Goal: Task Accomplishment & Management: Complete application form

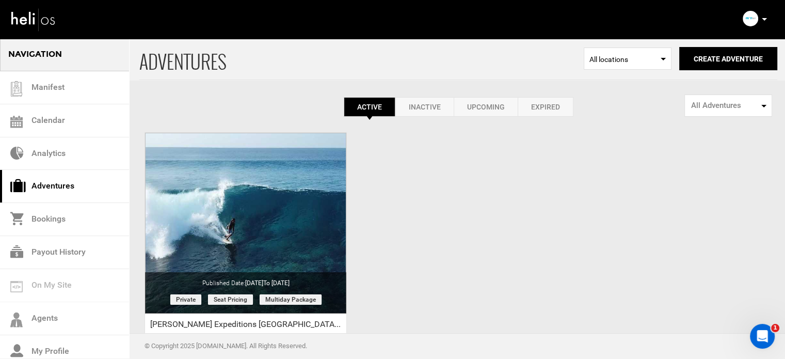
click at [460, 194] on div "ADVENTURES Select Location All locations Create Adventure Public Adventure This…" at bounding box center [392, 244] width 785 height 413
click at [705, 51] on button "Create Adventure" at bounding box center [728, 58] width 98 height 23
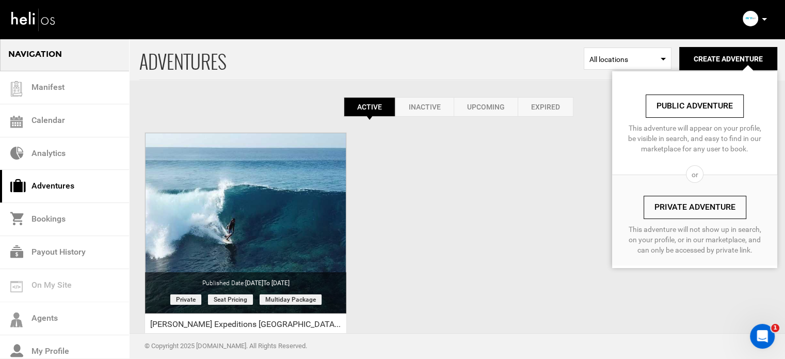
click at [675, 218] on link "Private Adventure" at bounding box center [695, 207] width 103 height 23
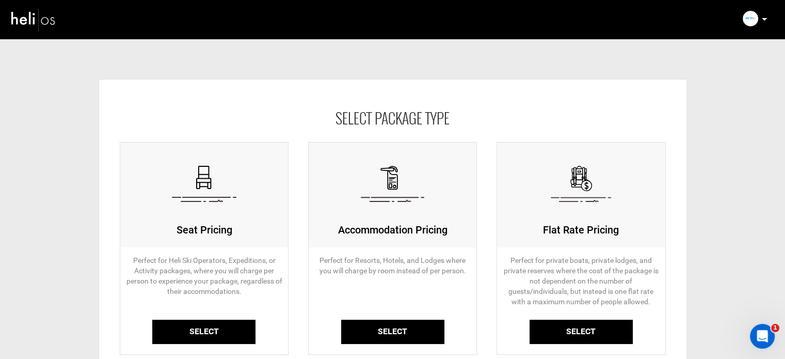
scroll to position [115, 0]
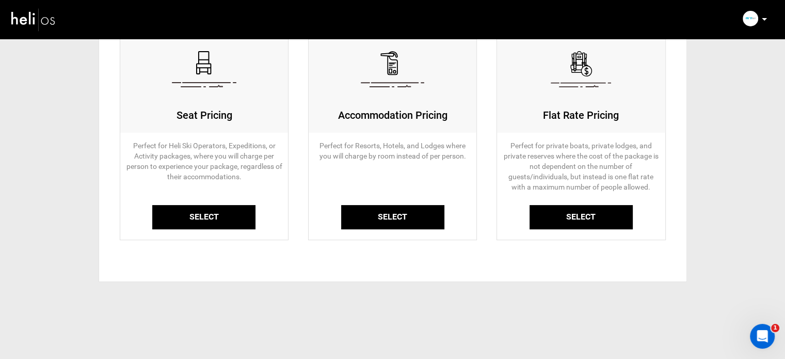
click at [184, 220] on link "Select" at bounding box center [203, 217] width 103 height 24
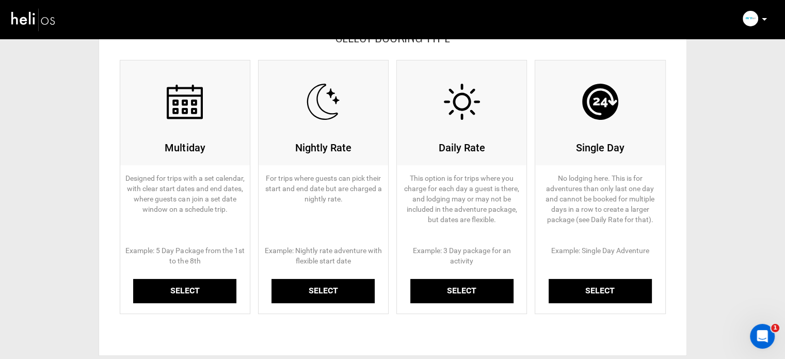
scroll to position [156, 0]
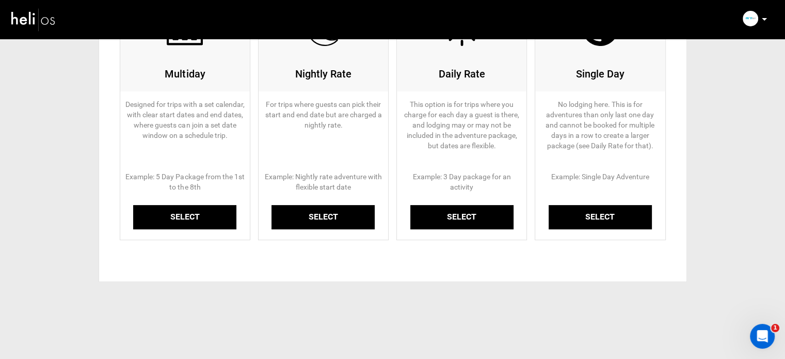
click at [184, 215] on link "Select" at bounding box center [184, 217] width 103 height 24
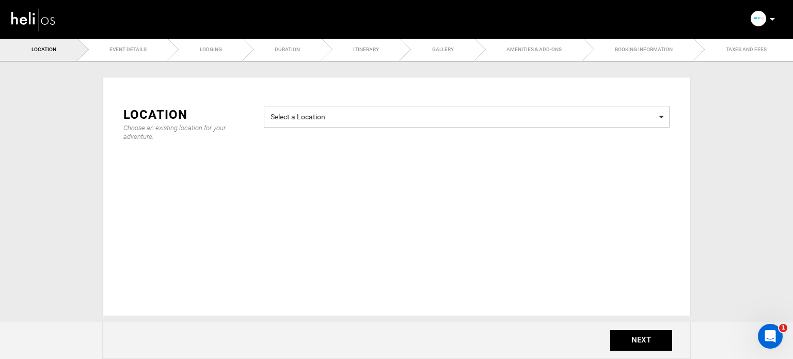
click at [319, 114] on span "Select a Location" at bounding box center [466, 115] width 392 height 13
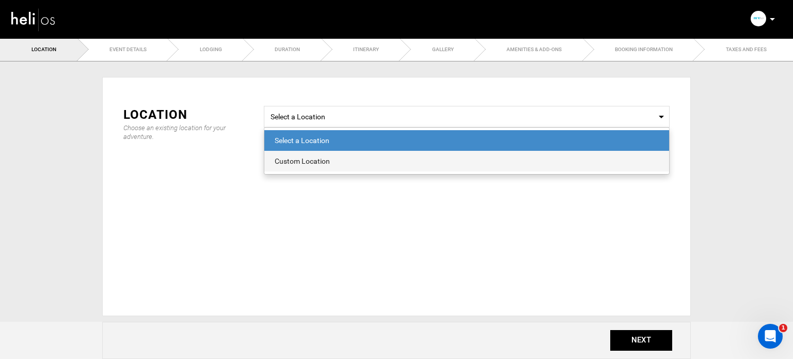
click at [318, 167] on span "Custom Location" at bounding box center [466, 161] width 405 height 21
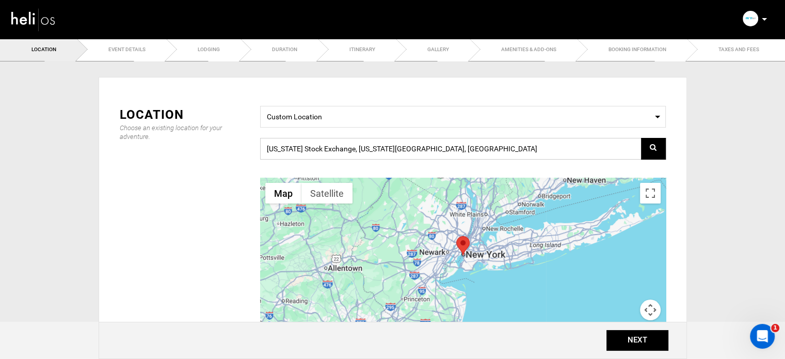
drag, startPoint x: 433, startPoint y: 148, endPoint x: 248, endPoint y: 133, distance: 185.9
click at [248, 133] on div "Location Choose an existing location for your adventure. Select a Location Cust…" at bounding box center [393, 233] width 562 height 255
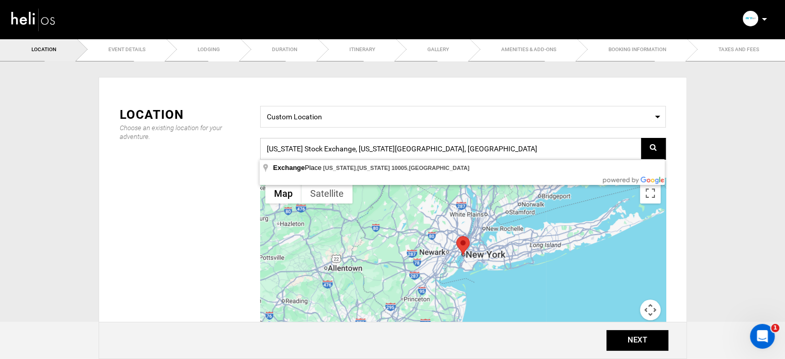
paste input "3XHQ+QV, Magoodhoo, [GEOGRAPHIC_DATA]"
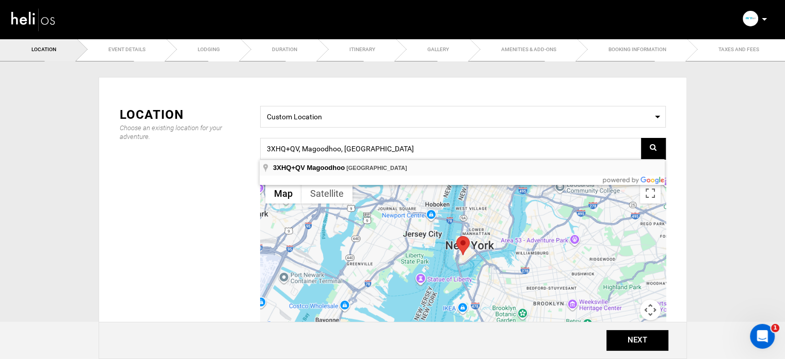
type input "3XHQ+QV, Magoodhoo, [GEOGRAPHIC_DATA]"
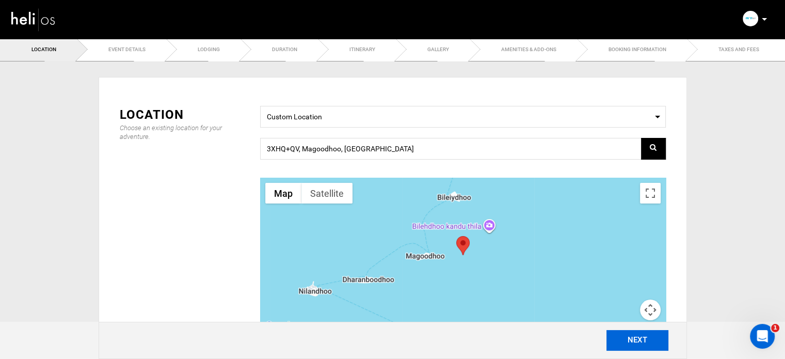
click at [635, 341] on button "NEXT" at bounding box center [637, 340] width 62 height 21
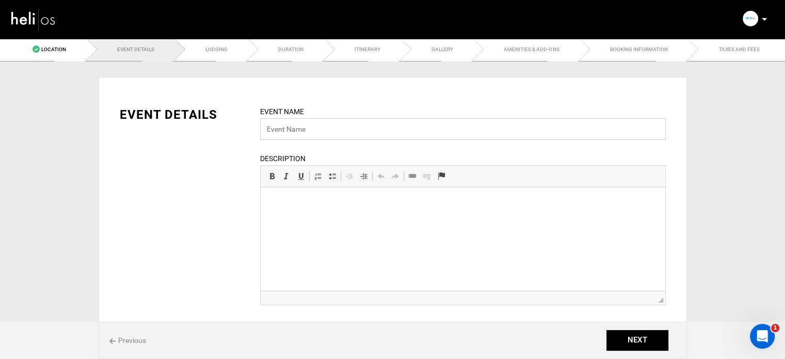
click at [326, 118] on input "text" at bounding box center [463, 129] width 406 height 22
paste input "Premium [GEOGRAPHIC_DATA] SUP Surf Trip 7 Night"
drag, startPoint x: 373, startPoint y: 127, endPoint x: 423, endPoint y: 132, distance: 50.3
click at [423, 132] on input "Premium [GEOGRAPHIC_DATA] SUP Surf Trip 7 Night" at bounding box center [463, 129] width 406 height 22
click at [264, 126] on input "Premium [GEOGRAPHIC_DATA] SUP Surf Trip 7 Night" at bounding box center [463, 129] width 406 height 22
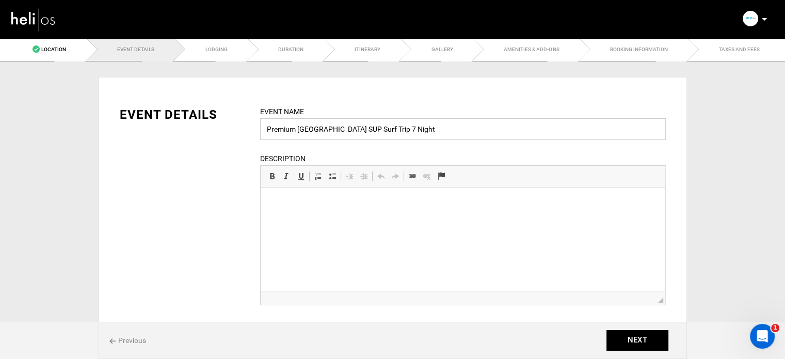
paste input "7 Night"
drag, startPoint x: 398, startPoint y: 127, endPoint x: 460, endPoint y: 131, distance: 62.0
click at [460, 131] on input "7 Night Premium [GEOGRAPHIC_DATA] SUP Surf Trip 7 Night" at bounding box center [463, 129] width 406 height 22
type input "7 Night Premium [GEOGRAPHIC_DATA] SUP Surf Trip"
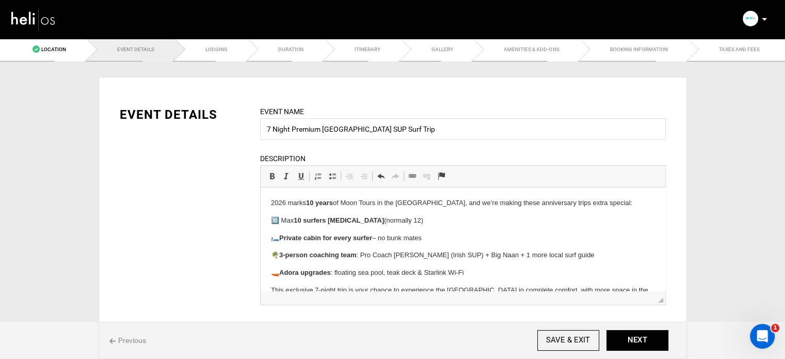
click at [270, 205] on p "2026 marks 10 years of Moon Tours in the [GEOGRAPHIC_DATA], and we’re making th…" at bounding box center [462, 203] width 384 height 11
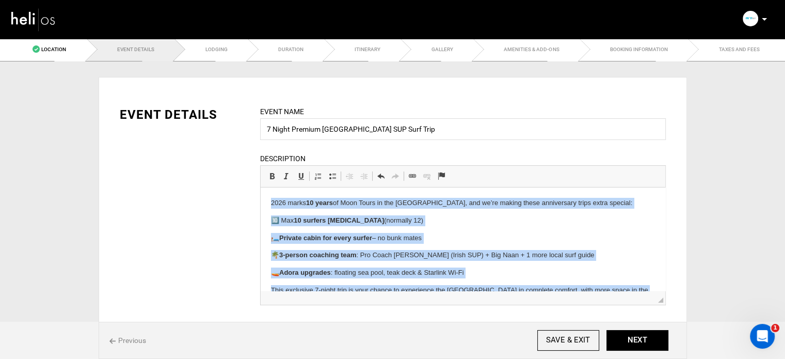
scroll to position [26, 0]
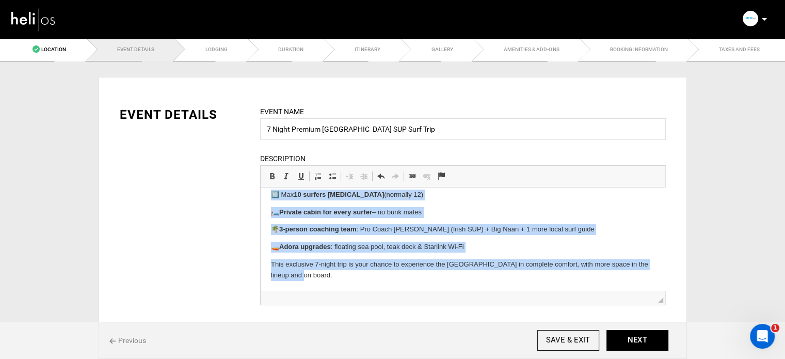
drag, startPoint x: 270, startPoint y: 205, endPoint x: 451, endPoint y: 293, distance: 201.1
click at [451, 291] on html "2026 marks 10 years of Moon Tours in the [GEOGRAPHIC_DATA], and we’re making th…" at bounding box center [462, 227] width 405 height 130
click at [275, 171] on link "Bold Keyboard shortcut Ctrl+B" at bounding box center [272, 175] width 14 height 13
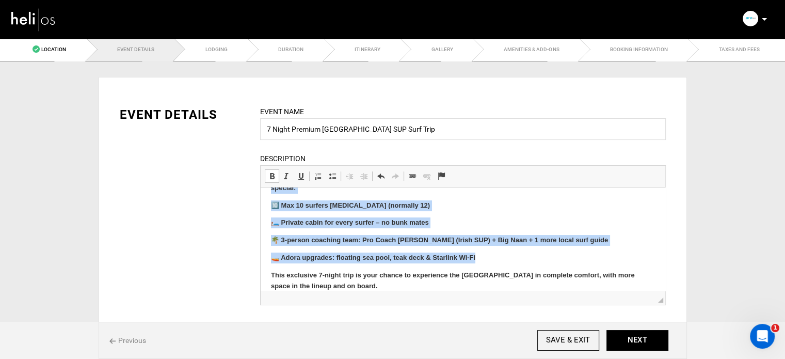
click at [275, 171] on link "Bold Keyboard shortcut Ctrl+B" at bounding box center [272, 175] width 14 height 13
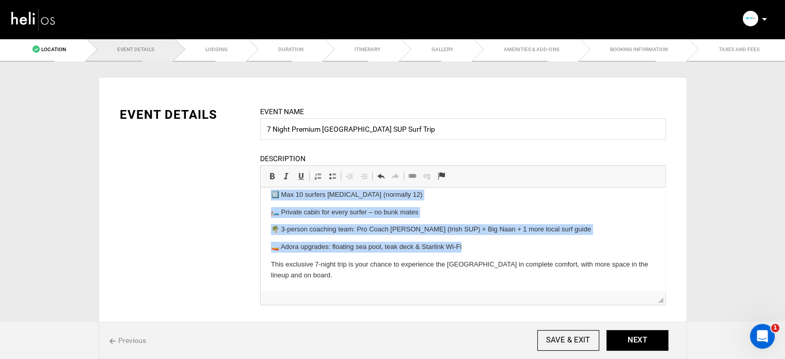
click at [283, 213] on p "🛏️ Private cabin for every surfer – no bunk mates" at bounding box center [462, 212] width 384 height 11
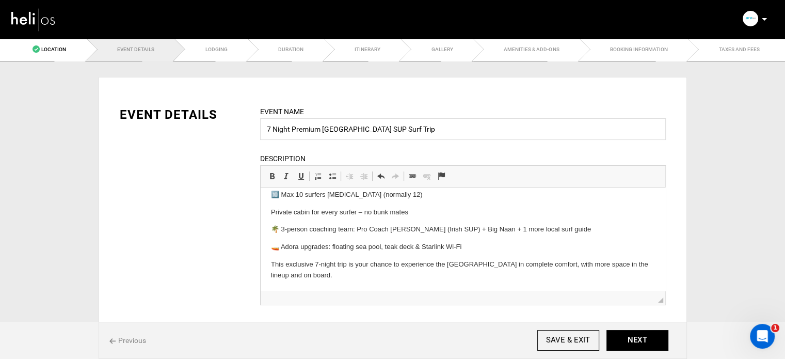
click at [281, 194] on p "🔟 Max 10 surfers [MEDICAL_DATA] (normally 12)" at bounding box center [462, 194] width 384 height 11
drag, startPoint x: 281, startPoint y: 227, endPoint x: 269, endPoint y: 230, distance: 12.7
click at [269, 230] on html "2026 marks 10 years of Moon Tours in the [GEOGRAPHIC_DATA], and we’re making th…" at bounding box center [462, 227] width 405 height 130
drag, startPoint x: 282, startPoint y: 245, endPoint x: 263, endPoint y: 247, distance: 19.3
click at [263, 247] on html "2026 marks 10 years of Moon Tours in the [GEOGRAPHIC_DATA], and we’re making th…" at bounding box center [462, 227] width 405 height 130
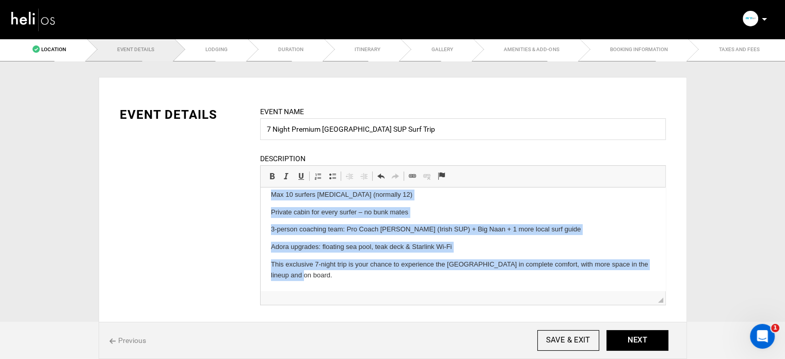
scroll to position [0, 0]
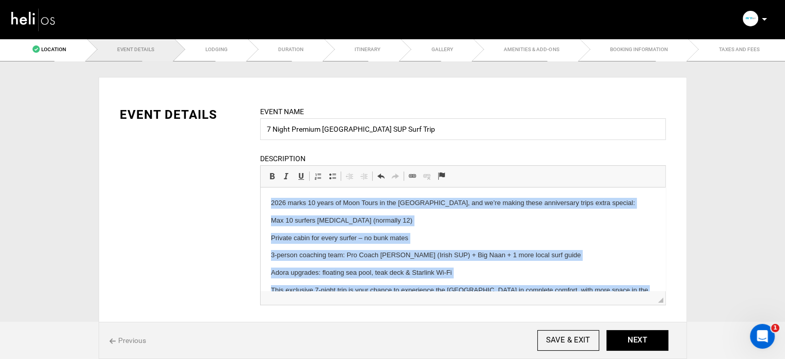
drag, startPoint x: 301, startPoint y: 280, endPoint x: 229, endPoint y: 187, distance: 117.8
click at [260, 187] on html "2026 marks 10 years of Moon Tours in the [GEOGRAPHIC_DATA], and we’re making th…" at bounding box center [462, 252] width 405 height 130
click at [332, 179] on span at bounding box center [332, 176] width 8 height 8
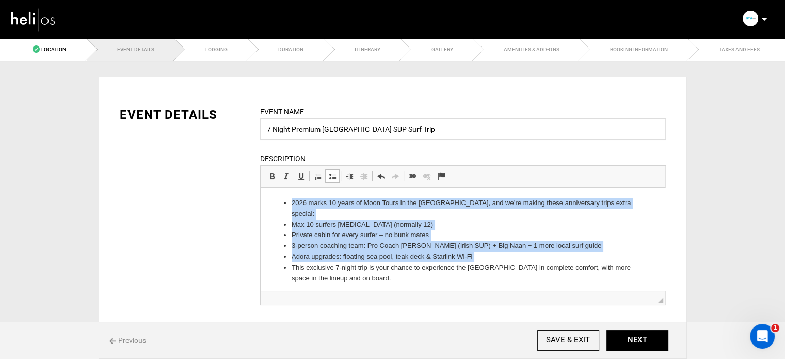
click at [328, 230] on li "Private cabin for every surfer – no bunk mates" at bounding box center [462, 235] width 343 height 11
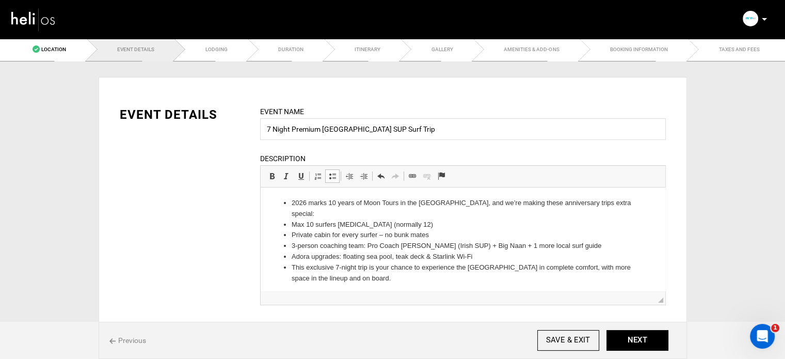
click at [412, 267] on li "This exclusive 7-night trip is your chance to experience the [GEOGRAPHIC_DATA] …" at bounding box center [462, 273] width 343 height 22
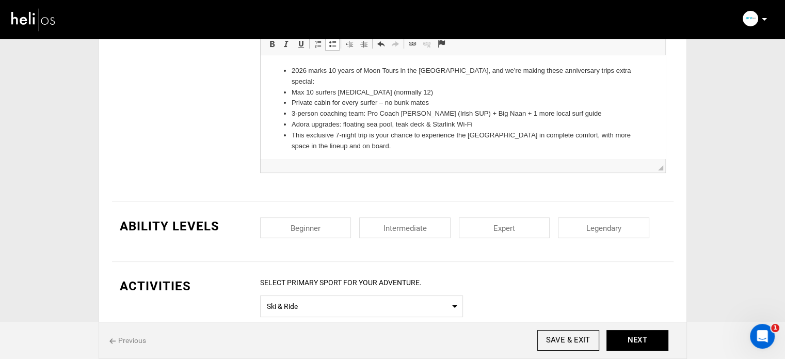
scroll to position [258, 0]
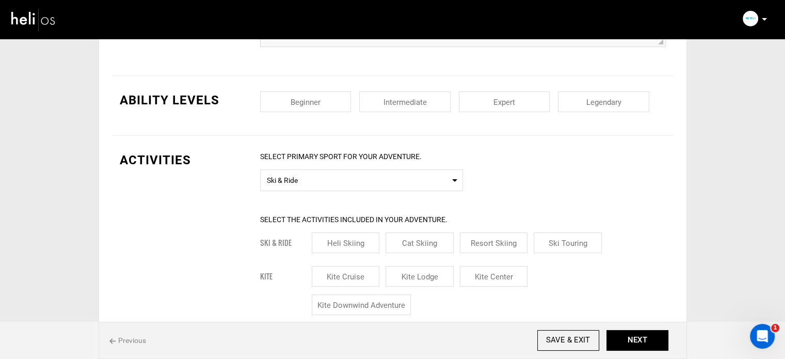
click at [319, 92] on input "checkbox" at bounding box center [305, 101] width 91 height 21
checkbox input "true"
click at [440, 101] on input "checkbox" at bounding box center [404, 101] width 91 height 21
checkbox input "true"
drag, startPoint x: 505, startPoint y: 101, endPoint x: 594, endPoint y: 100, distance: 88.8
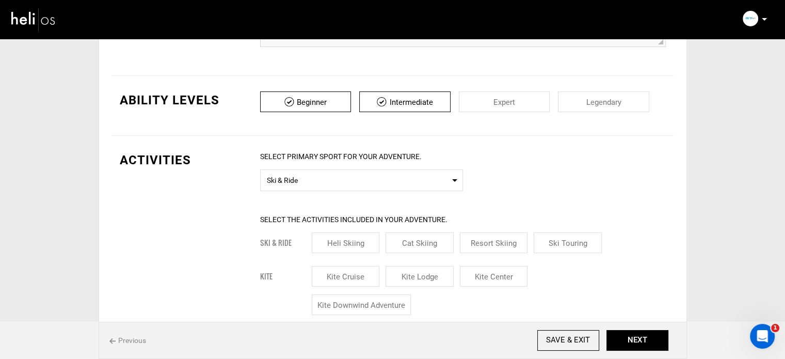
click at [513, 102] on input "checkbox" at bounding box center [504, 101] width 91 height 21
checkbox input "true"
click at [594, 100] on input "checkbox" at bounding box center [603, 101] width 91 height 21
checkbox input "true"
click at [365, 172] on span "Ski & Ride" at bounding box center [361, 178] width 189 height 13
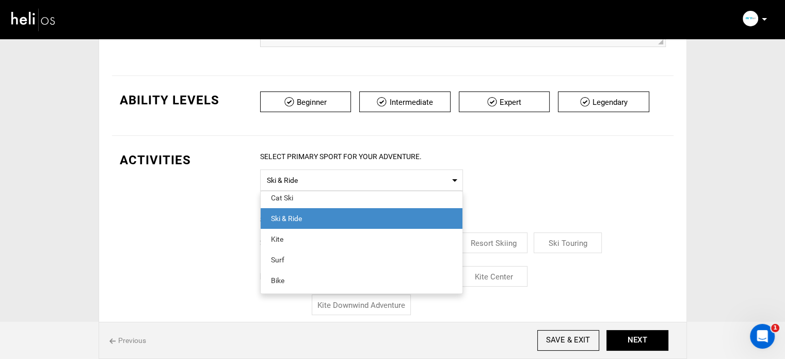
scroll to position [52, 0]
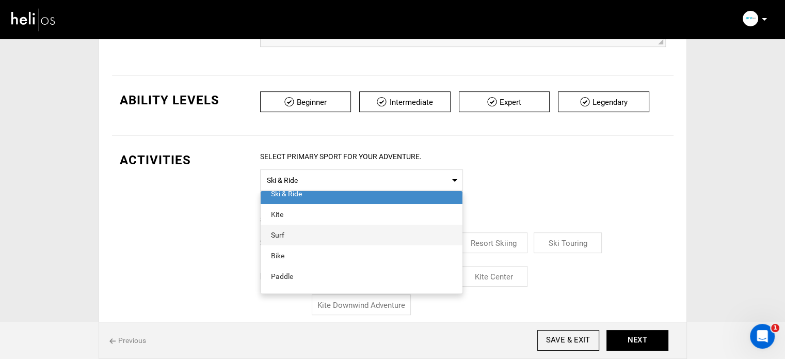
click at [294, 233] on div "Surf" at bounding box center [361, 235] width 181 height 10
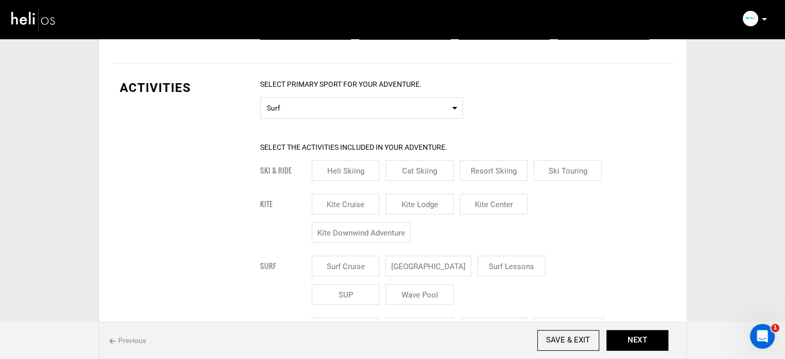
scroll to position [413, 0]
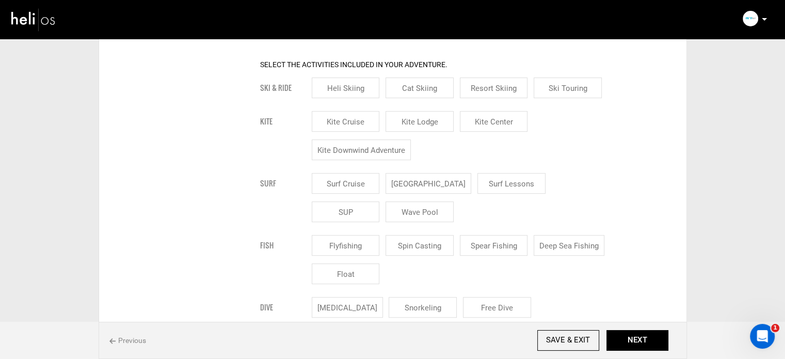
click at [444, 189] on input "[GEOGRAPHIC_DATA]" at bounding box center [429, 183] width 86 height 21
checkbox input "true"
click at [490, 184] on input "Surf Lessons" at bounding box center [524, 183] width 68 height 21
checkbox input "true"
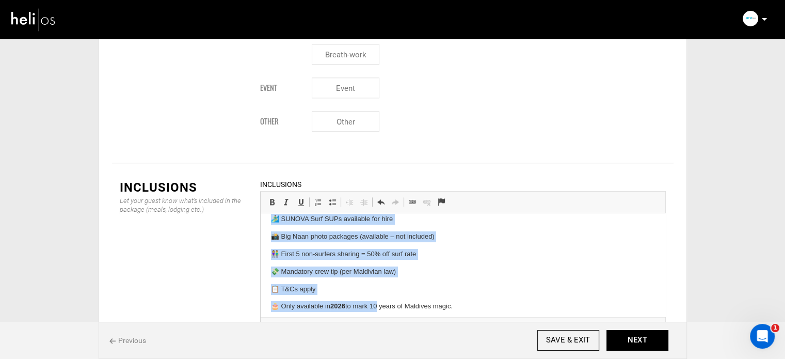
scroll to position [68, 0]
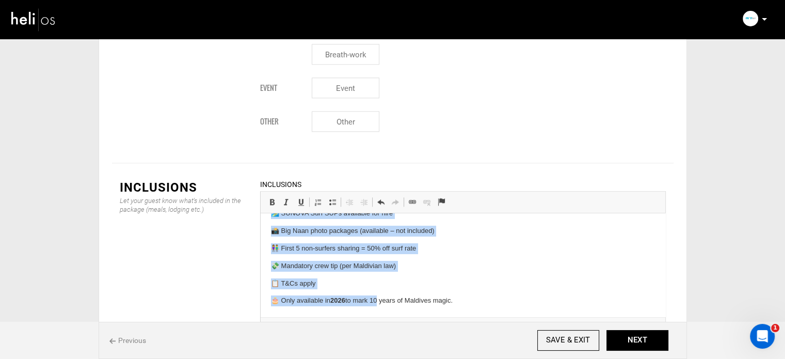
drag, startPoint x: 268, startPoint y: 229, endPoint x: 460, endPoint y: 318, distance: 212.0
click at [460, 316] on html "All meals, snacks + $70 USD onboard bar tab 🧺 Laundry service 🤿 Snorkelling gea…" at bounding box center [462, 231] width 405 height 171
click at [330, 198] on span at bounding box center [332, 202] width 8 height 8
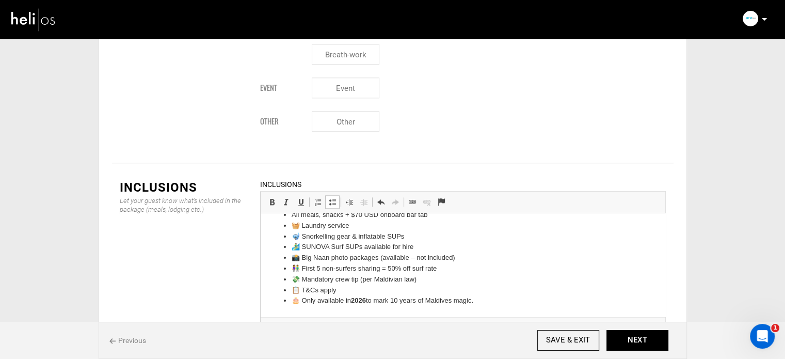
click at [303, 238] on li "🤿 Snorkelling gear & inflatable SUPs" at bounding box center [462, 236] width 343 height 11
click at [303, 228] on li "🧺 Laundry service" at bounding box center [462, 225] width 343 height 11
click at [303, 252] on li "📸 Big Naan photo packages (available – not included)" at bounding box center [462, 257] width 343 height 11
click at [303, 249] on li "🏄‍♂️ SUNOVA Surf SUPs available for hire" at bounding box center [462, 247] width 343 height 11
click at [301, 270] on li "👫 First 5 non-surfers sharing = 50% off surf rate" at bounding box center [462, 268] width 343 height 11
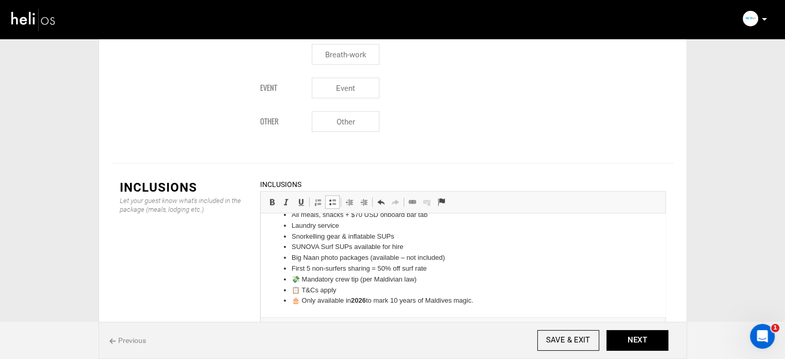
click at [303, 281] on li "💸 Mandatory crew tip (per Maldivian law)" at bounding box center [462, 279] width 343 height 11
click at [304, 290] on li "📋 T&Cs apply" at bounding box center [462, 290] width 343 height 11
click at [303, 290] on li "📋 T&Cs apply" at bounding box center [462, 290] width 343 height 11
click at [304, 298] on li "🎂 Only available in [DATE] to mark 10 years of Maldives magic." at bounding box center [462, 300] width 343 height 11
click at [348, 300] on strong "2026" at bounding box center [347, 300] width 15 height 8
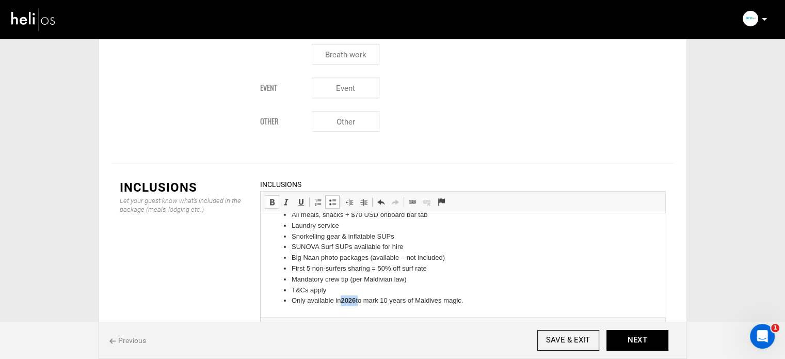
click at [348, 300] on strong "2026" at bounding box center [347, 300] width 15 height 8
click at [268, 198] on span at bounding box center [272, 202] width 8 height 8
click at [495, 304] on li "Only available in [DATE] to mark 10 years of Maldives magic." at bounding box center [462, 300] width 343 height 11
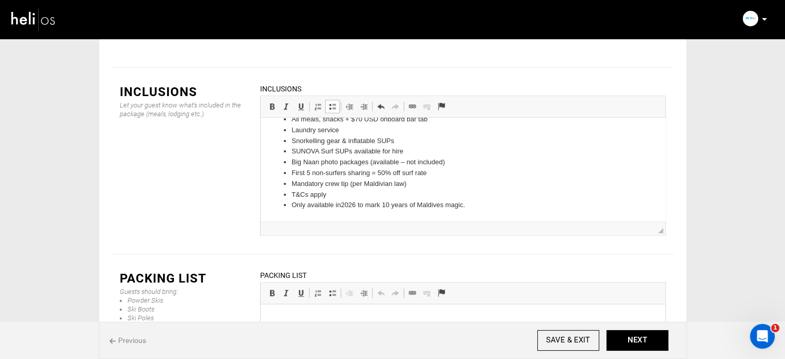
scroll to position [1365, 0]
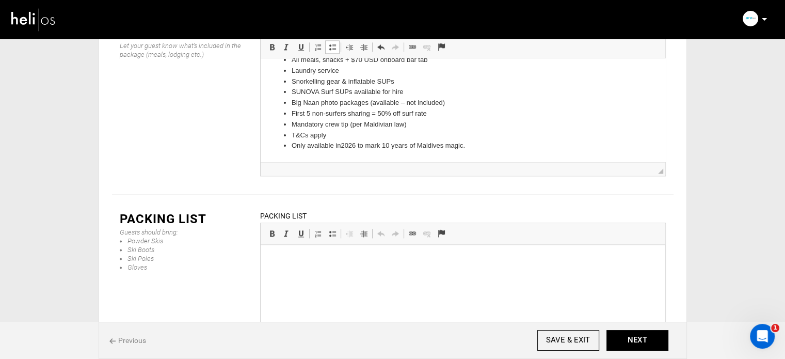
click at [310, 151] on html "All meals, snacks + $70 USD onboard bar tab Laundry service Snorkelling gear & …" at bounding box center [462, 102] width 405 height 117
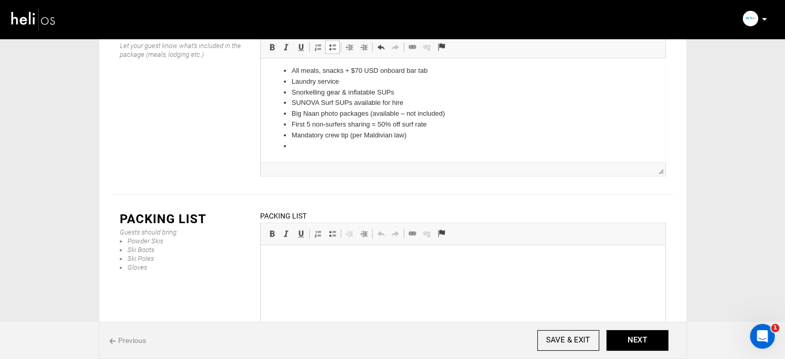
scroll to position [0, 0]
click at [284, 276] on html at bounding box center [462, 260] width 405 height 31
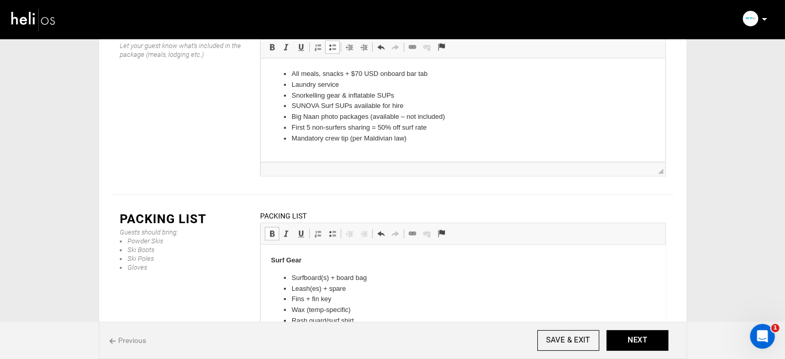
drag, startPoint x: 286, startPoint y: 259, endPoint x: 252, endPoint y: 260, distance: 34.6
click at [317, 263] on strong "Recommended Surf Gear" at bounding box center [309, 260] width 78 height 8
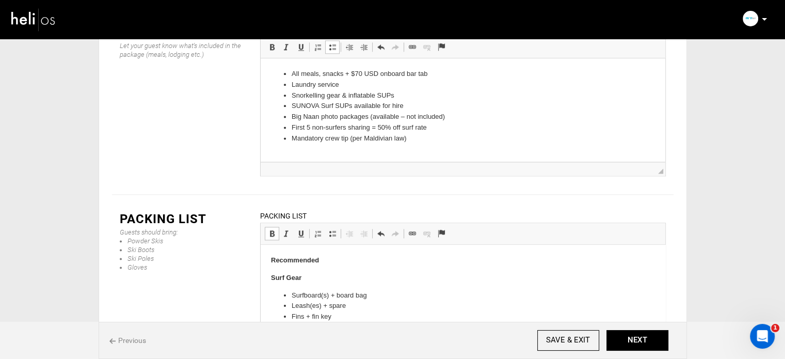
click at [327, 257] on p "Recommended" at bounding box center [462, 260] width 384 height 11
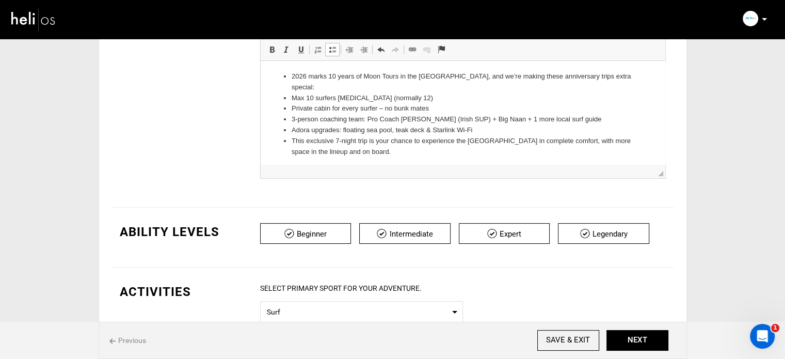
scroll to position [23, 0]
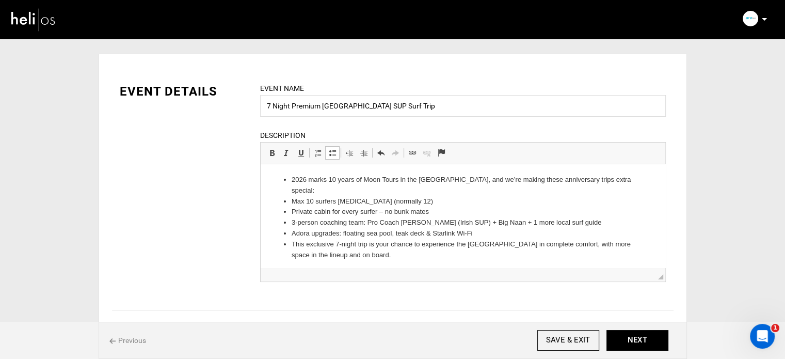
click at [289, 180] on ul "2026 marks 10 years of Moon Tours in the [GEOGRAPHIC_DATA], and we’re making th…" at bounding box center [462, 217] width 384 height 86
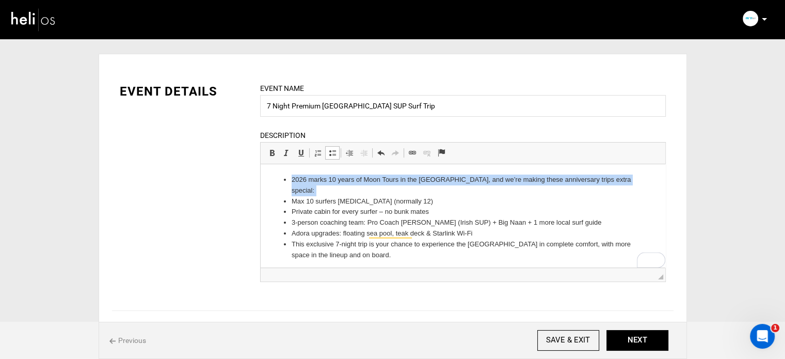
click at [289, 180] on ul "2026 marks 10 years of Moon Tours in the [GEOGRAPHIC_DATA], and we’re making th…" at bounding box center [462, 217] width 384 height 86
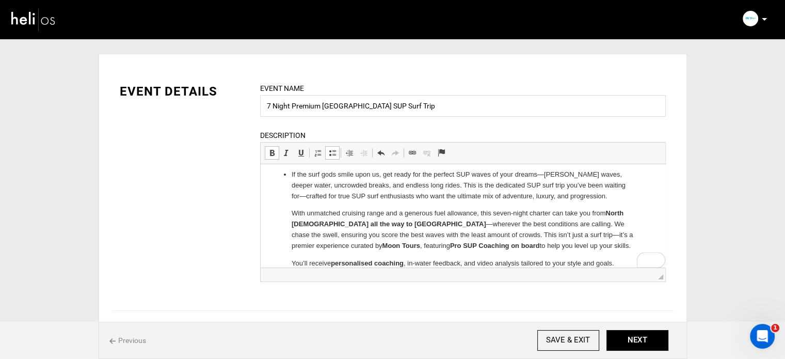
scroll to position [0, 0]
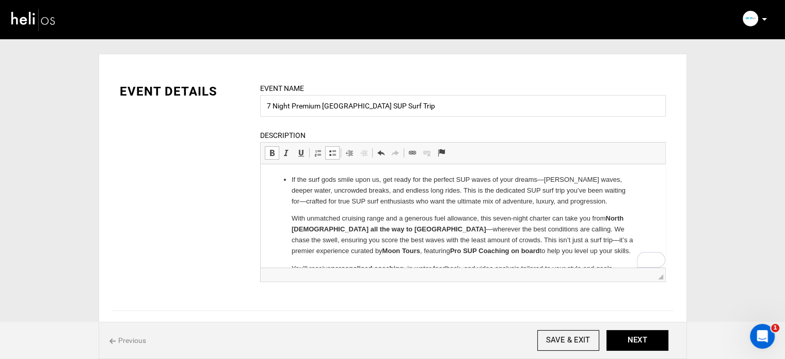
click at [290, 179] on ul "If the surf gods smile upon us, get ready for the perfect SUP waves of your dre…" at bounding box center [462, 270] width 384 height 192
click at [330, 154] on span at bounding box center [332, 153] width 8 height 8
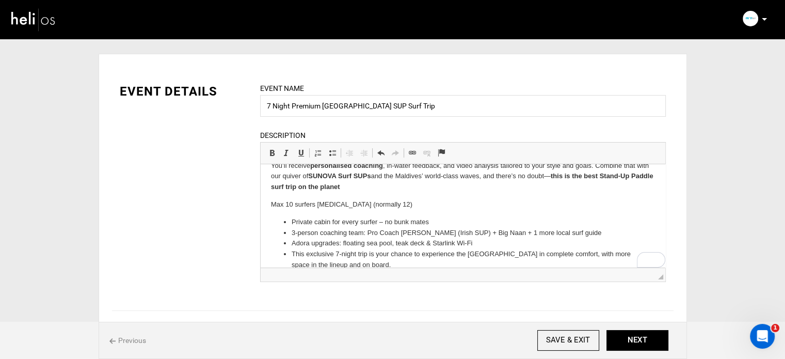
scroll to position [103, 0]
click at [268, 203] on html "If the surf gods smile upon us, get ready for the perfect SUP waves of your dre…" at bounding box center [462, 170] width 405 height 219
click at [334, 151] on span at bounding box center [332, 153] width 8 height 8
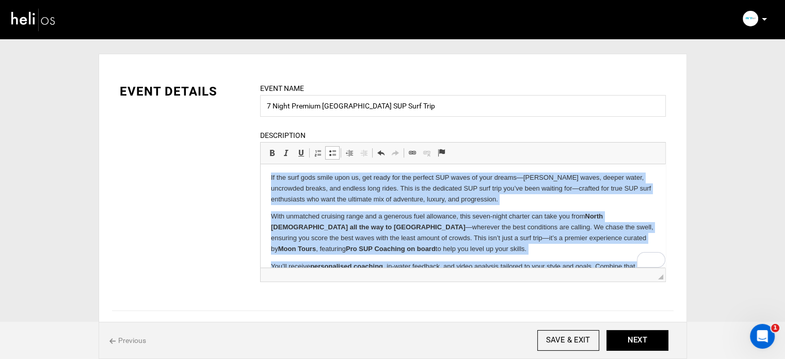
scroll to position [0, 0]
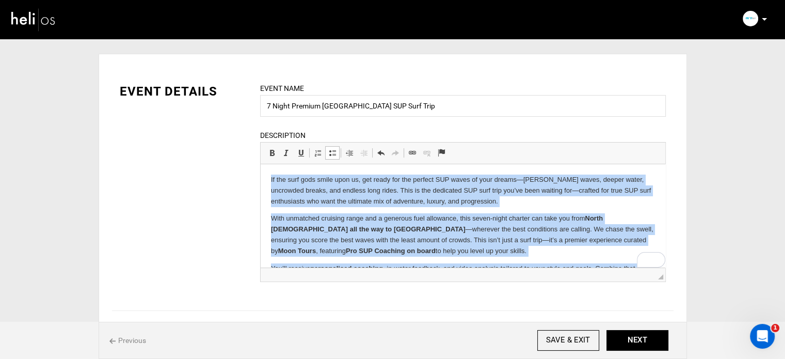
drag, startPoint x: 372, startPoint y: 236, endPoint x: 268, endPoint y: 163, distance: 126.6
click at [268, 164] on html "If the surf gods smile upon us, get ready for the perfect SUP waves of your dre…" at bounding box center [462, 270] width 405 height 213
click at [268, 146] on link "Bold Keyboard shortcut Ctrl+B" at bounding box center [272, 152] width 14 height 13
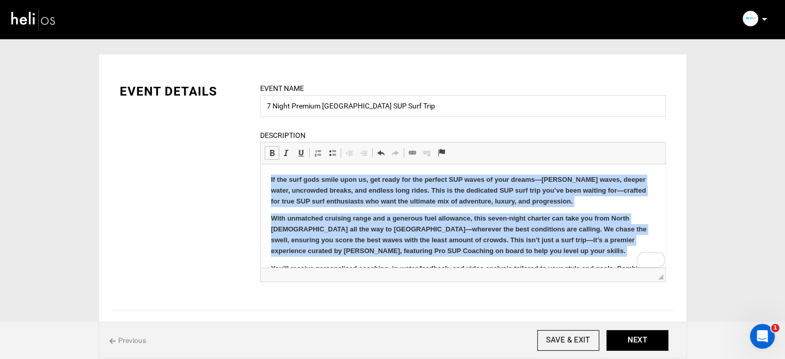
click at [268, 146] on link "Bold Keyboard shortcut Ctrl+B" at bounding box center [272, 152] width 14 height 13
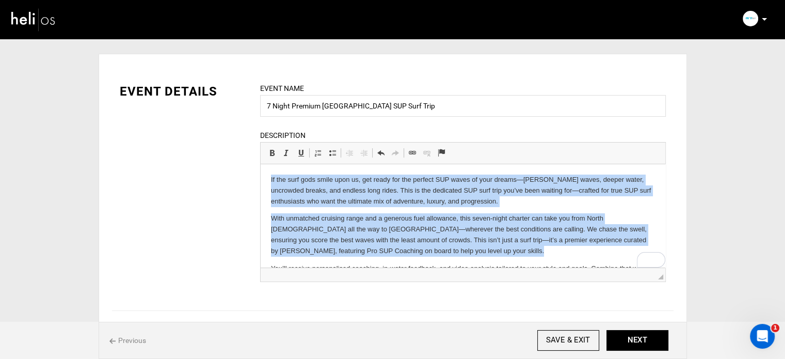
click at [428, 251] on p "With unmatched cruising range and a generous fuel allowance, this seven-night c…" at bounding box center [462, 234] width 384 height 43
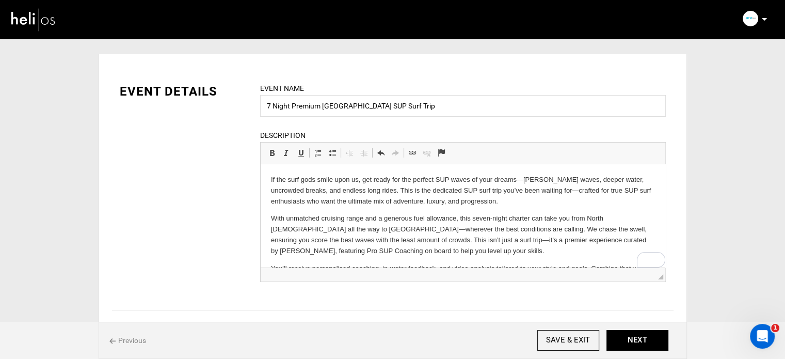
click at [415, 242] on p "With unmatched cruising range and a generous fuel allowance, this seven-night c…" at bounding box center [462, 234] width 384 height 43
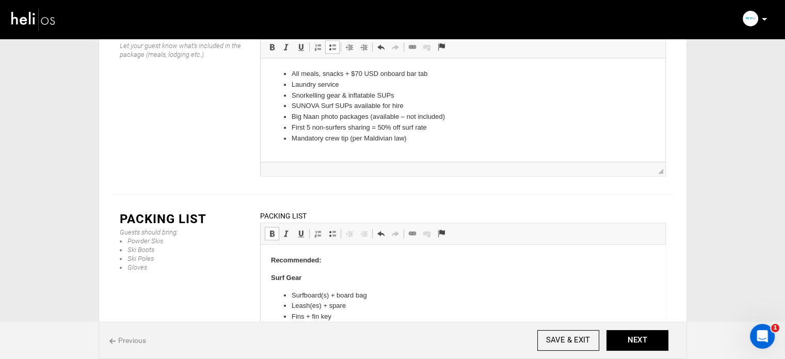
scroll to position [1262, 0]
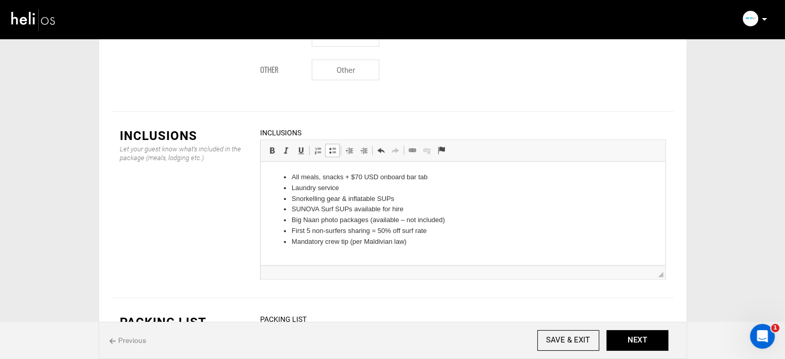
click at [417, 244] on li "Mandatory crew tip (per Maldivian law)" at bounding box center [462, 241] width 343 height 11
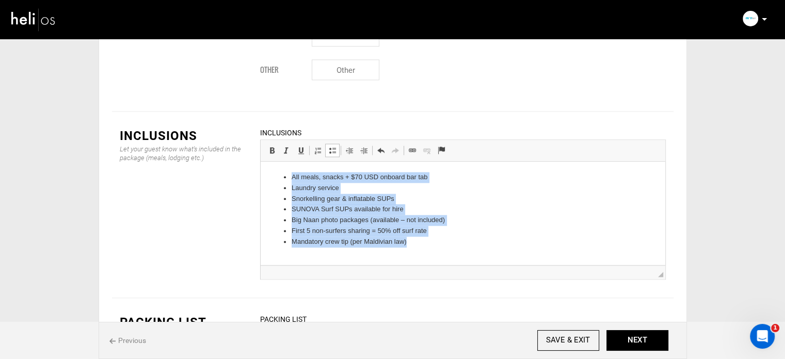
drag, startPoint x: 418, startPoint y: 244, endPoint x: 267, endPoint y: 158, distance: 172.9
click at [267, 162] on html "All meals, snacks + $70 USD onboard bar tab Laundry service Snorkelling gear & …" at bounding box center [462, 210] width 405 height 96
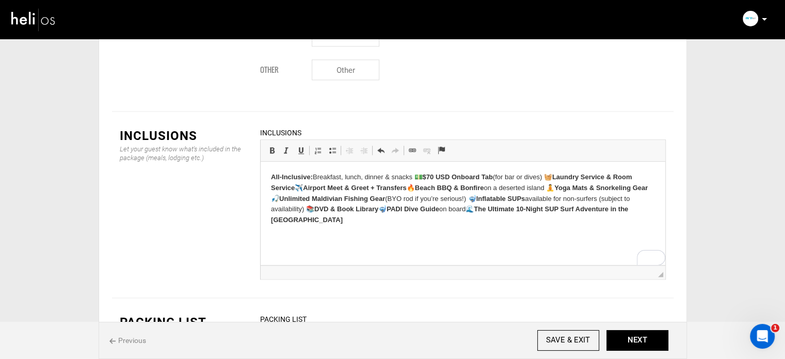
click at [416, 177] on p "All-Inclusive: Breakfast, lunch, dinner & snacks 💵 $70 USD Onboard Tab (for bar…" at bounding box center [462, 199] width 384 height 54
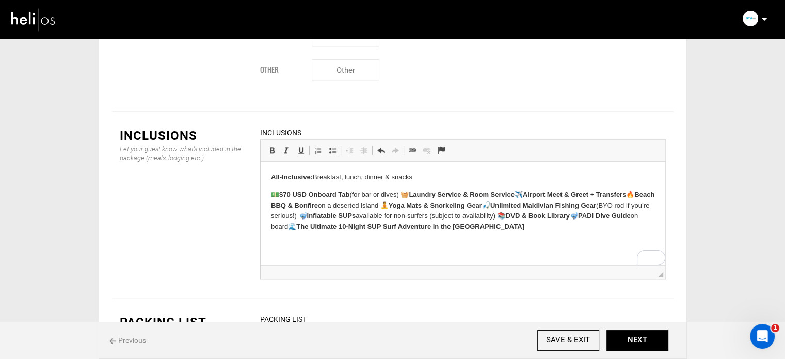
click at [406, 199] on p "💵 $70 USD Onboard Tab (for bar or dives) 🧺 Laundry Service & Room Service ✈️ Ai…" at bounding box center [462, 210] width 384 height 43
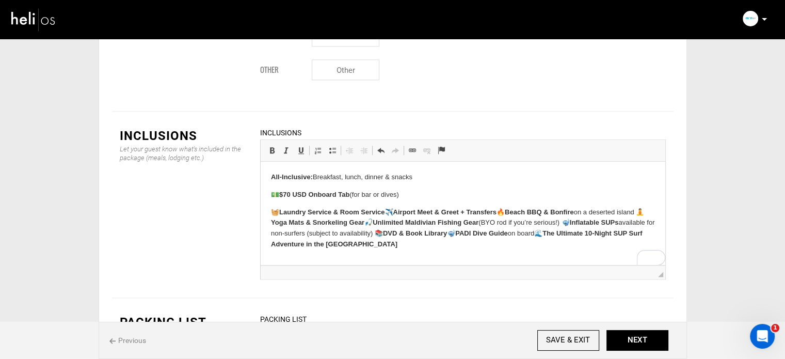
click at [392, 213] on p "🧺 Laundry Service & Room Service ✈️ Airport Meet & Greet + Transfers 🔥 Beach BB…" at bounding box center [462, 228] width 384 height 43
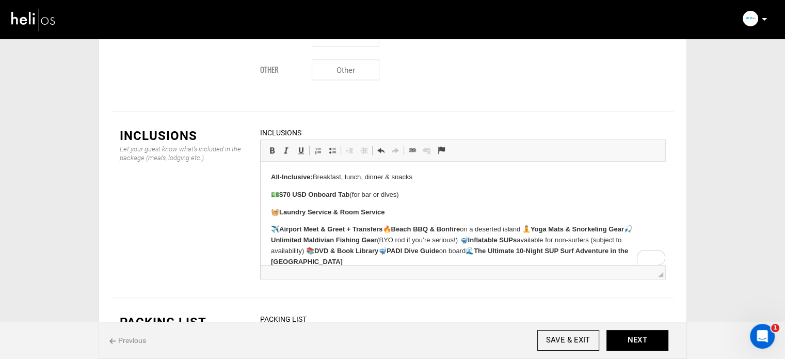
click at [532, 229] on p "✈️ Airport Meet & Greet + Transfers 🔥 Beach BBQ & Bonfire on a deserted island …" at bounding box center [462, 245] width 384 height 43
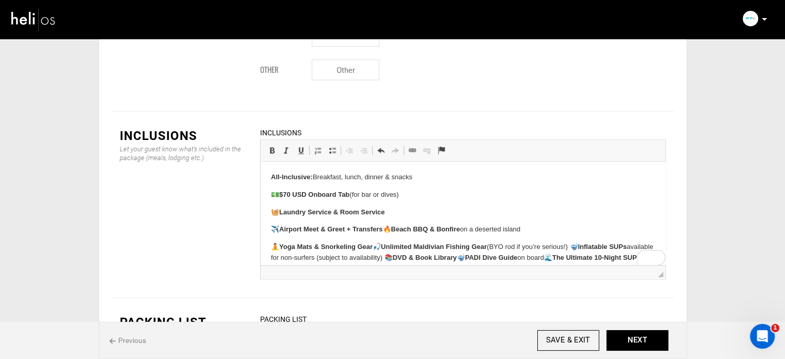
click at [388, 230] on p "✈️ Airport Meet & Greet + Transfers 🔥 Beach BBQ & Bonfire on a deserted island" at bounding box center [462, 229] width 384 height 11
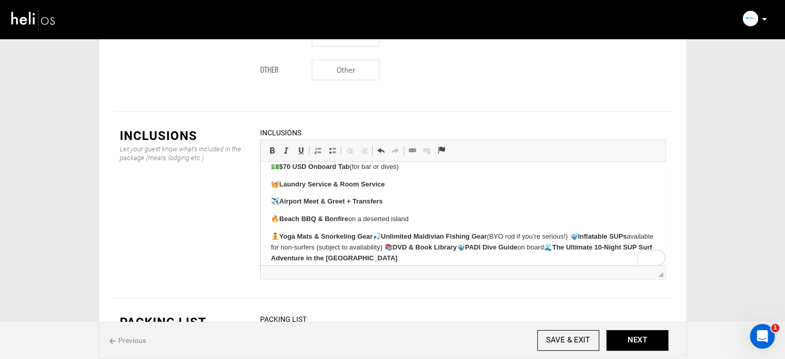
scroll to position [37, 0]
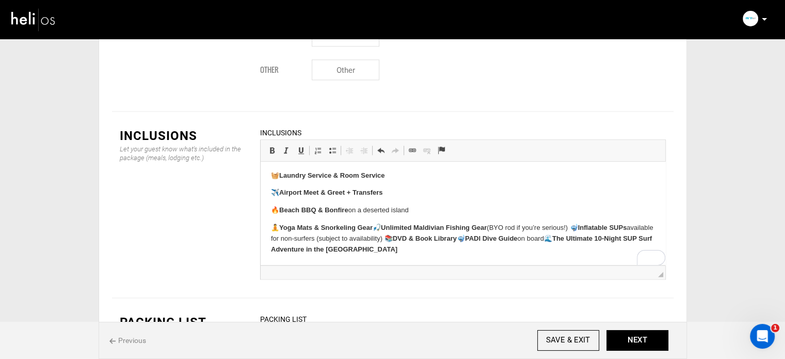
click at [379, 228] on p "🧘 Yoga Mats & Snorkeling Gear 🎣 Unlimited Maldivian Fishing Gear (BYO rod if yo…" at bounding box center [462, 238] width 384 height 32
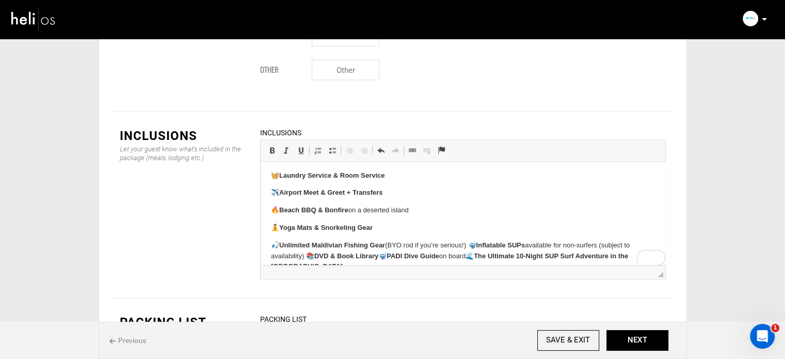
click at [475, 245] on p "🎣 Unlimited Maldivian Fishing Gear (BYO rod if you’re serious!) 🤿 Inflatable SU…" at bounding box center [462, 256] width 384 height 32
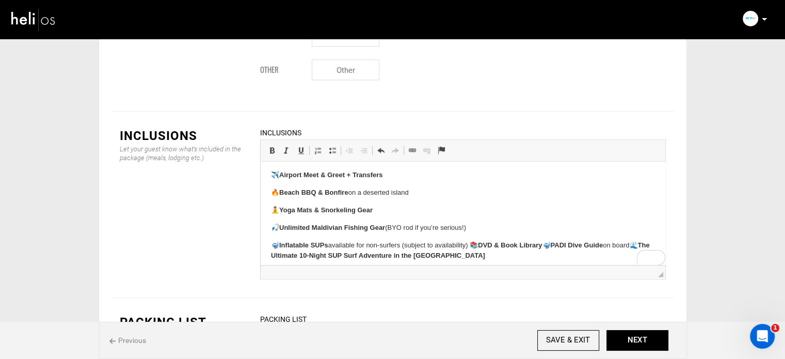
scroll to position [61, 0]
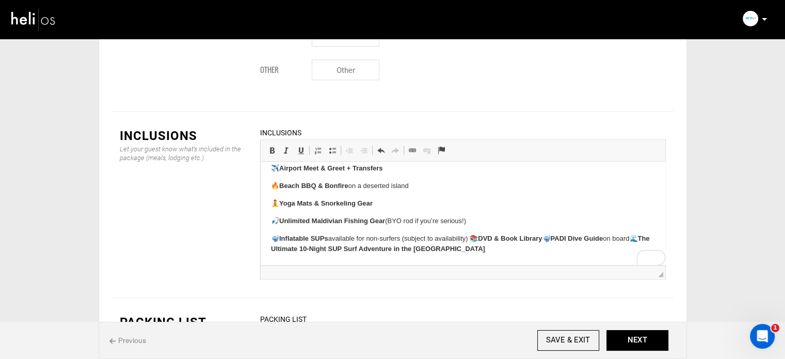
click at [476, 240] on p "🤿 Inflatable SUPs available for non-surfers (subject to availability) 📚 DVD & B…" at bounding box center [462, 244] width 384 height 22
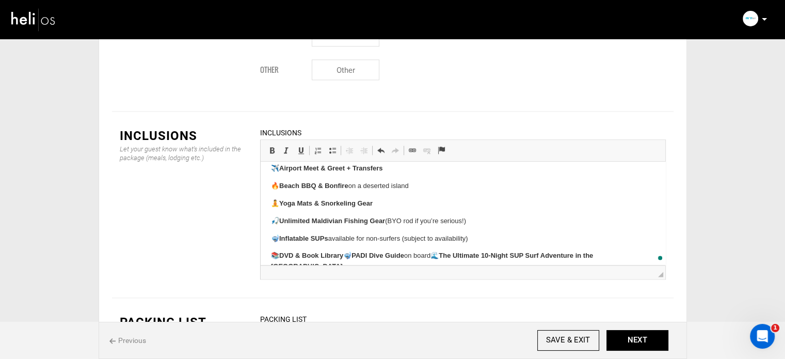
click at [442, 259] on p "📚 DVD & Book Library 🤿 PADI Dive Guide on board🌊 The Ultimate 10-Night SUP Surf…" at bounding box center [462, 261] width 384 height 22
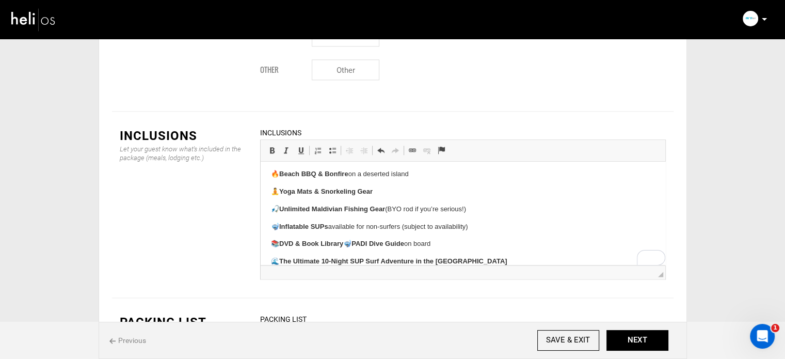
click at [349, 243] on p "📚 DVD & Book Library 🤿 PADI Dive Guide on board" at bounding box center [462, 243] width 384 height 11
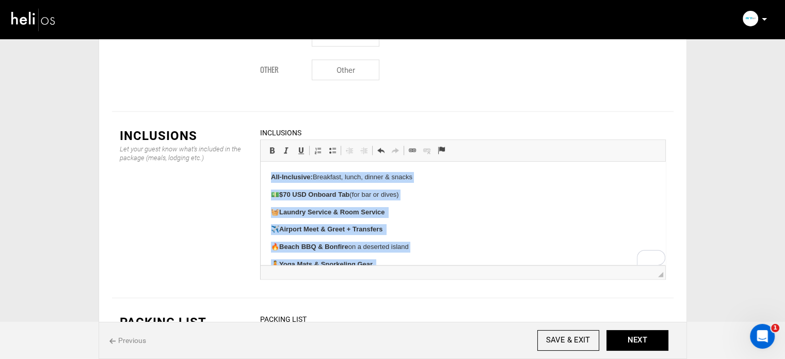
drag, startPoint x: 488, startPoint y: 254, endPoint x: 264, endPoint y: 171, distance: 238.9
click at [264, 171] on html "All-Inclusive: Breakfast, lunch, dinner & snacks 💵 $70 USD Onboard Tab (for bar…" at bounding box center [462, 265] width 405 height 206
click at [332, 146] on span at bounding box center [332, 150] width 8 height 8
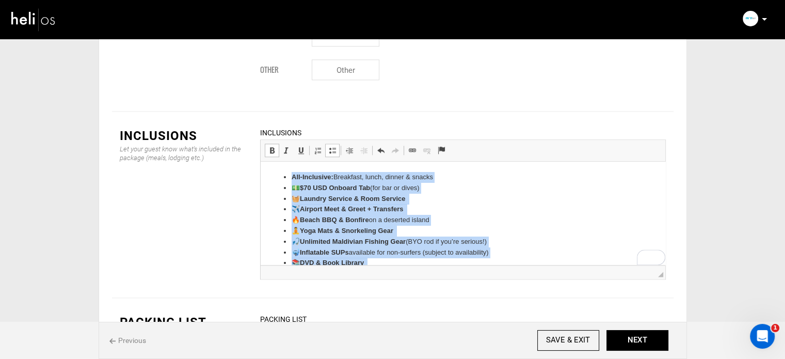
click at [299, 190] on li "💵 $70 USD Onboard Tab (for bar or dives)" at bounding box center [462, 188] width 343 height 11
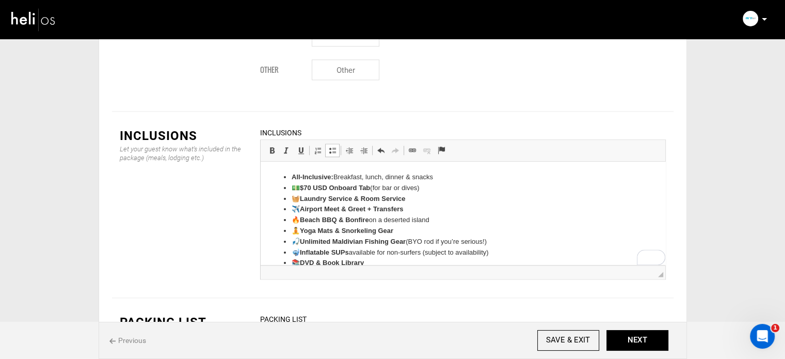
click at [301, 191] on li "💵 $70 USD Onboard Tab (for bar or dives)" at bounding box center [462, 188] width 343 height 11
click at [303, 198] on strong "Laundry Service & Room Service" at bounding box center [351, 199] width 105 height 8
click at [303, 211] on strong "Airport Meet & Greet + Transfers" at bounding box center [350, 209] width 103 height 8
click at [302, 219] on strong "Beach BBQ & Bonfire" at bounding box center [333, 220] width 69 height 8
click at [302, 228] on strong "Yoga Mats & Snorkeling Gear" at bounding box center [345, 231] width 93 height 8
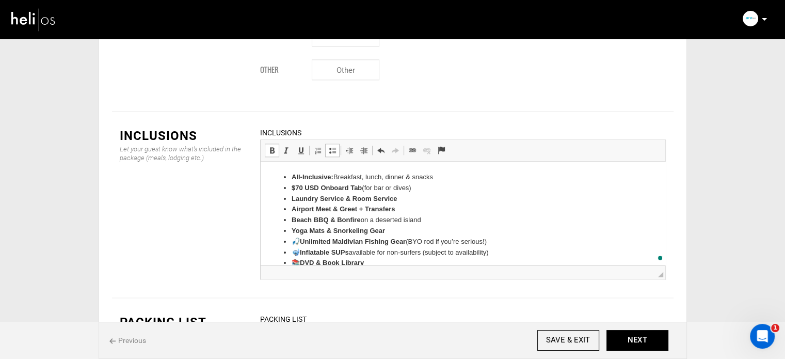
click at [305, 239] on strong "Unlimited Maldivian Fishing Gear" at bounding box center [352, 241] width 106 height 8
click at [302, 238] on strong "Unlimited Maldivian Fishing Gear" at bounding box center [352, 241] width 106 height 8
click at [301, 249] on li "🤿 Inflatable SUPs available for non-surfers (subject to availability)" at bounding box center [462, 252] width 343 height 11
click at [302, 261] on strong "DVD & Book Library" at bounding box center [331, 263] width 64 height 8
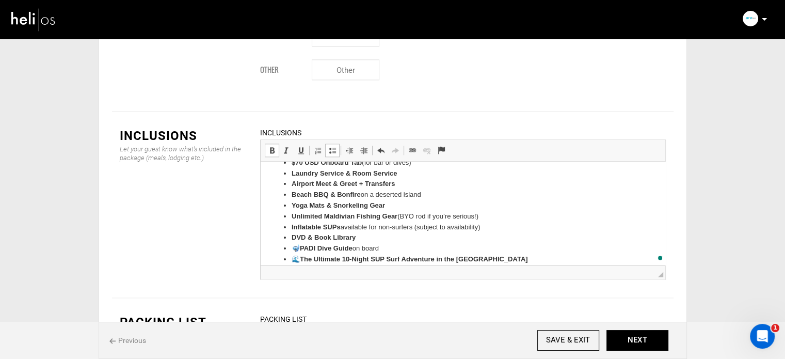
scroll to position [35, 0]
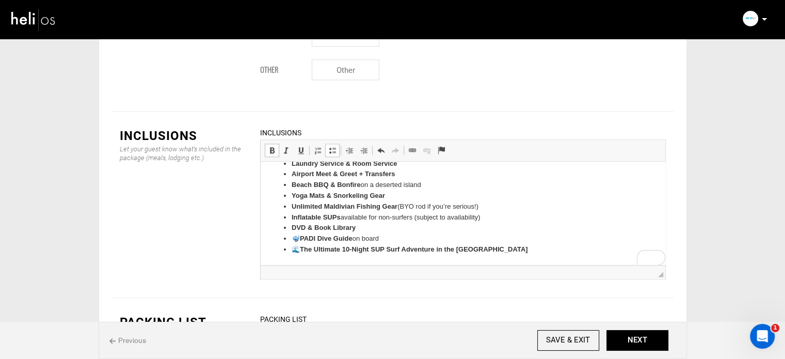
click at [304, 240] on strong "PADI Dive Guide" at bounding box center [325, 238] width 53 height 8
click at [303, 239] on strong "PADI Dive Guide" at bounding box center [325, 238] width 53 height 8
click at [302, 249] on strong "The Ultimate 10-Night SUP Surf Adventure in the [GEOGRAPHIC_DATA]" at bounding box center [413, 249] width 228 height 8
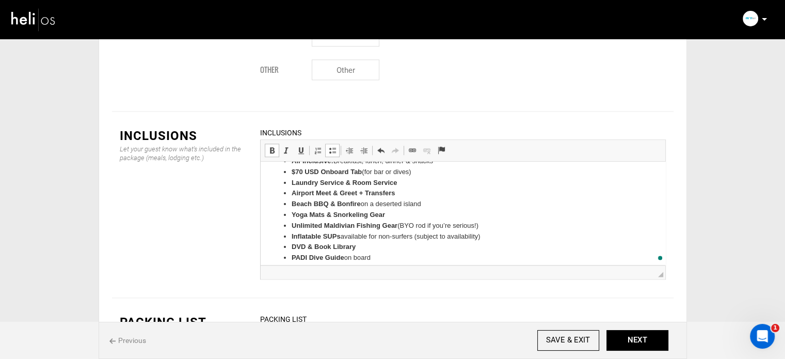
scroll to position [0, 0]
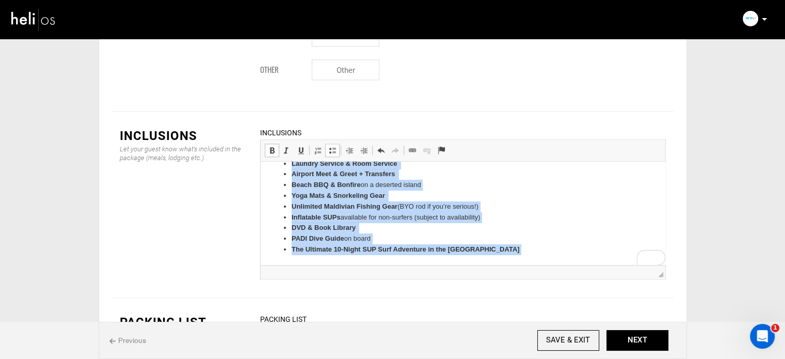
drag, startPoint x: 289, startPoint y: 178, endPoint x: 492, endPoint y: 260, distance: 219.6
click at [492, 260] on html "All-Inclusive: Breakfast, lunch, dinner & snacks $70 USD Onboard Tab (for bar o…" at bounding box center [462, 195] width 405 height 139
click at [269, 146] on span at bounding box center [272, 150] width 8 height 8
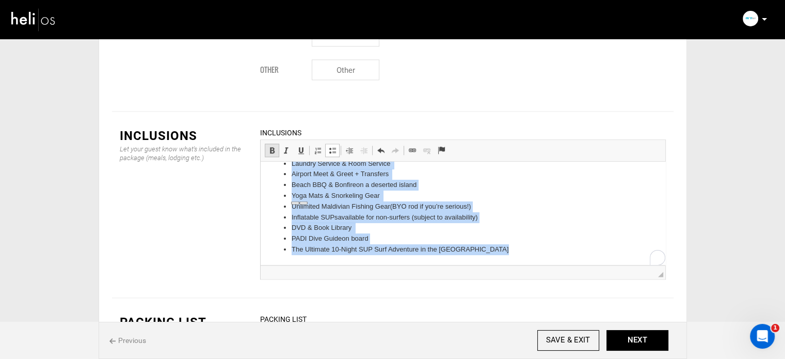
click at [269, 146] on span at bounding box center [272, 150] width 8 height 8
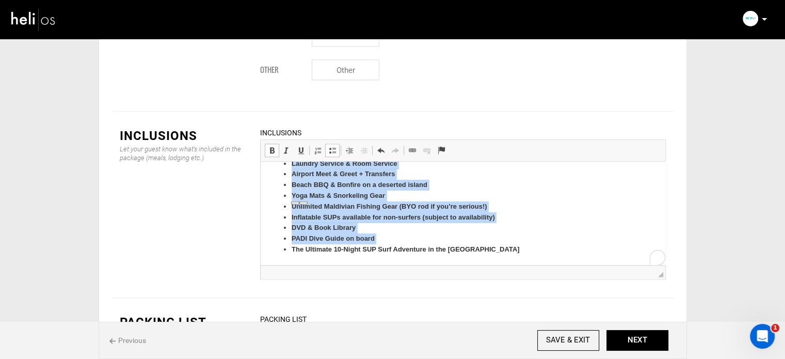
click at [269, 146] on span at bounding box center [272, 150] width 8 height 8
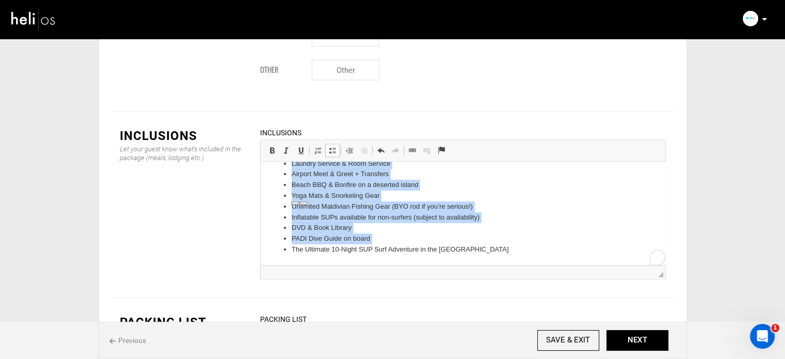
click at [494, 253] on li "The Ultimate 10-Night SUP Surf Adventure in the [GEOGRAPHIC_DATA]" at bounding box center [462, 249] width 343 height 11
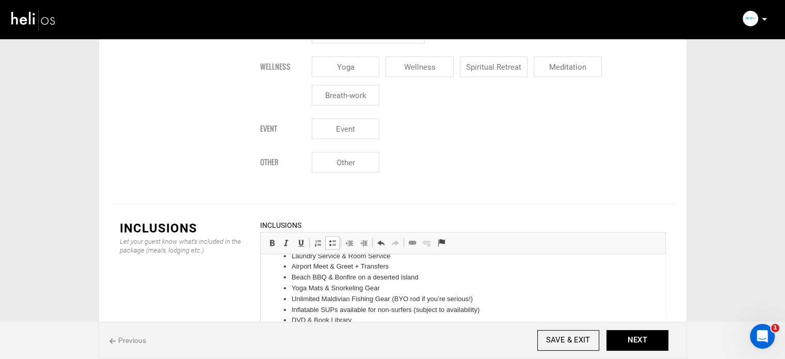
scroll to position [1314, 0]
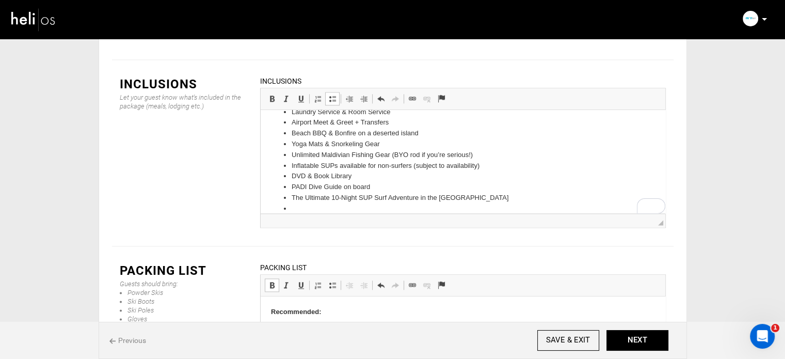
click at [333, 94] on span at bounding box center [332, 98] width 8 height 8
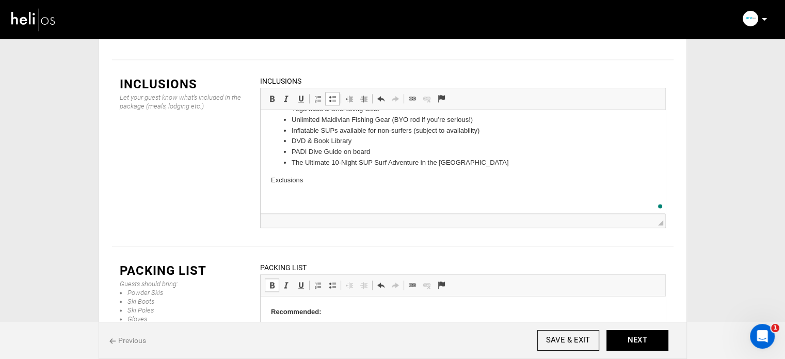
scroll to position [133, 0]
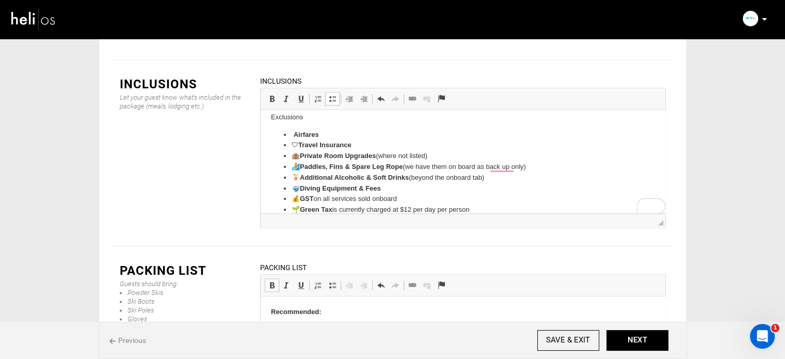
click at [277, 116] on p "Exclusions" at bounding box center [462, 117] width 384 height 11
drag, startPoint x: 267, startPoint y: 44, endPoint x: 15, endPoint y: 1, distance: 256.2
click at [268, 94] on span at bounding box center [272, 98] width 8 height 8
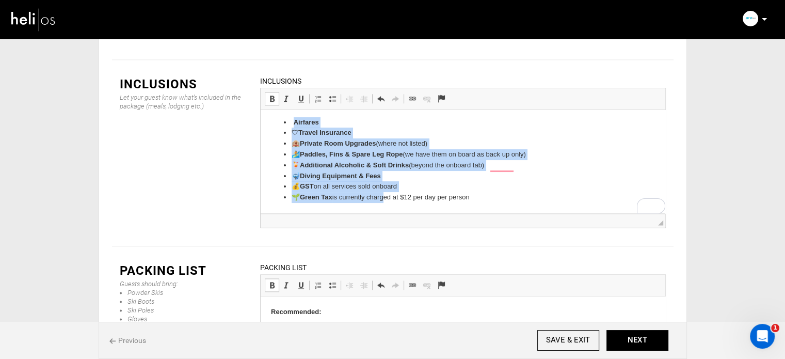
scroll to position [146, 0]
drag, startPoint x: 298, startPoint y: 139, endPoint x: 714, endPoint y: 267, distance: 435.4
click at [481, 213] on html "All-Inclusive: Breakfast, lunch, dinner & snacks $70 USD Onboard Tab (for bar o…" at bounding box center [462, 88] width 405 height 249
click at [275, 94] on span at bounding box center [272, 98] width 8 height 8
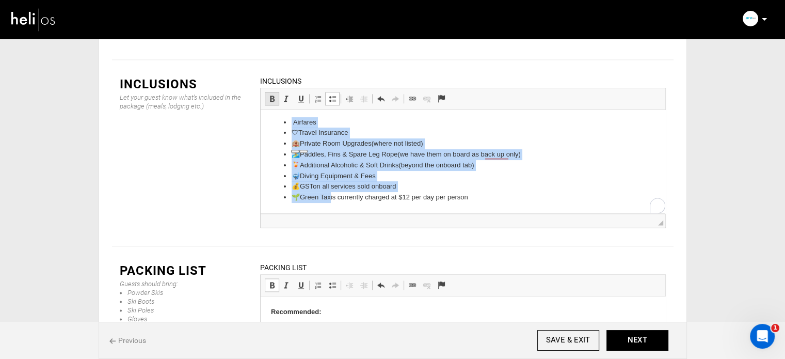
click at [275, 94] on span at bounding box center [272, 98] width 8 height 8
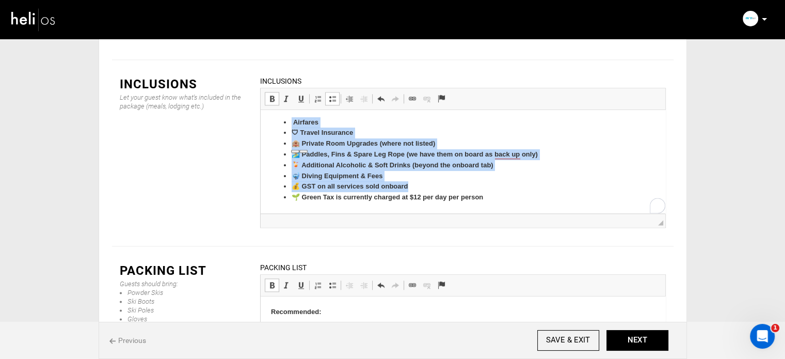
drag, startPoint x: 273, startPoint y: 42, endPoint x: 24, endPoint y: 3, distance: 251.3
click at [273, 94] on span at bounding box center [272, 98] width 8 height 8
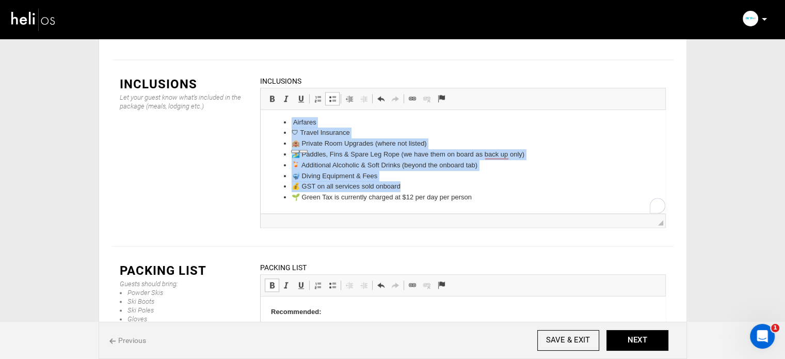
click at [303, 132] on li "🛡 Travel Insurance" at bounding box center [462, 132] width 343 height 11
click at [301, 132] on li "🛡 Travel Insurance" at bounding box center [462, 132] width 343 height 11
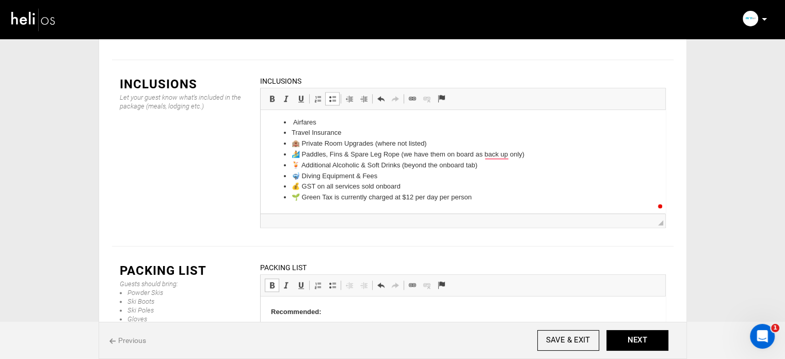
click at [303, 147] on li "🏨 Private Room Upgrades (where not listed)" at bounding box center [462, 143] width 343 height 11
click at [302, 156] on li "🏄 Paddles, Fins & Spare Leg Rope (we have them on board as back up only)" at bounding box center [462, 154] width 343 height 11
click at [302, 165] on li "🍹 Additional Alcoholic & Soft Drinks (beyond the onboard tab)" at bounding box center [462, 165] width 343 height 11
click at [302, 175] on li "🤿 Diving Equipment & Fees" at bounding box center [462, 176] width 343 height 11
click at [301, 188] on li "💰 GST on all services sold onboard" at bounding box center [462, 186] width 343 height 11
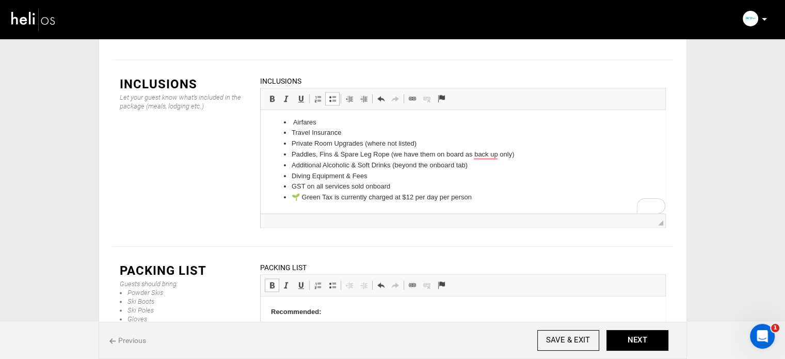
click at [301, 197] on li "🌱 Green Tax is currently charged at $12 per day per person" at bounding box center [462, 197] width 343 height 11
click at [473, 199] on li "Green Tax is currently charged at $12 per day per person" at bounding box center [462, 197] width 343 height 11
click at [645, 335] on button "NEXT" at bounding box center [637, 340] width 62 height 21
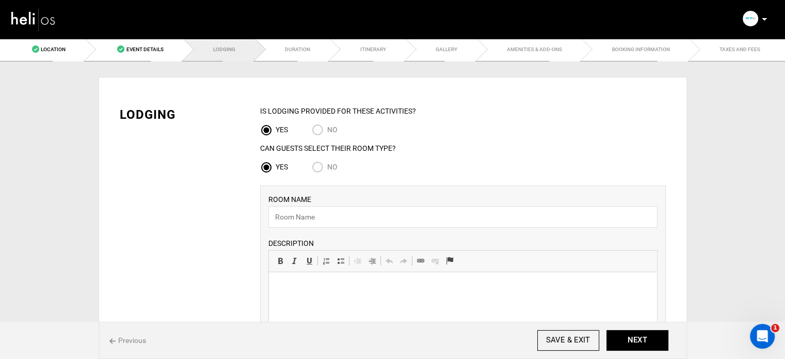
click at [320, 162] on input "No" at bounding box center [319, 168] width 15 height 14
radio input "true"
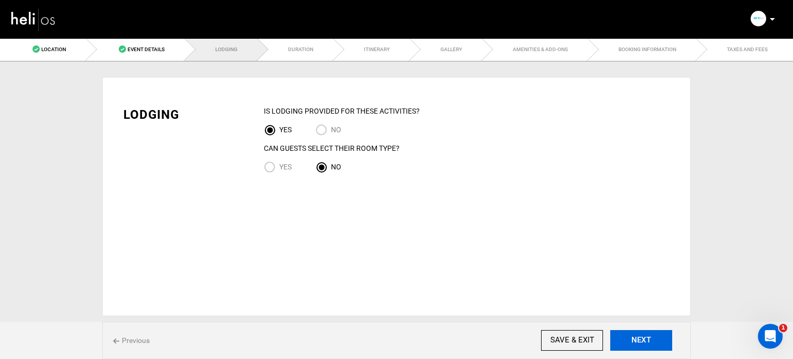
click at [640, 335] on button "NEXT" at bounding box center [641, 340] width 62 height 21
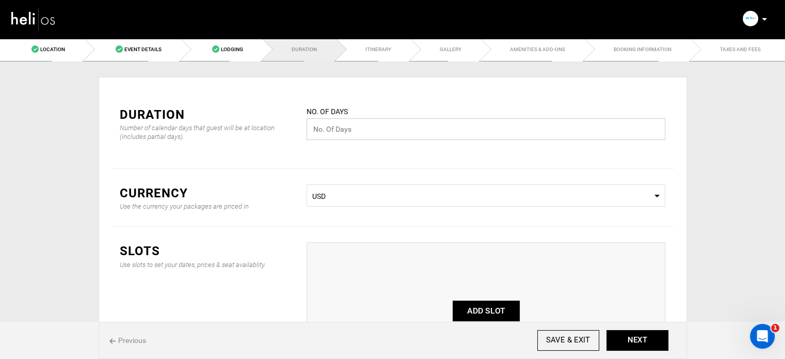
click at [340, 132] on input "text" at bounding box center [486, 129] width 359 height 22
click at [372, 135] on input "text" at bounding box center [486, 129] width 359 height 22
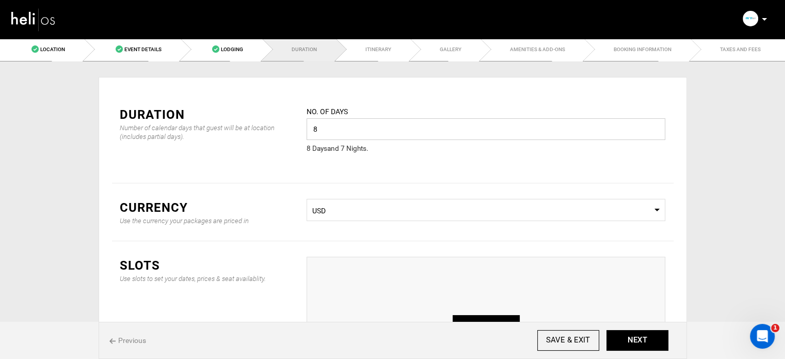
type input "8"
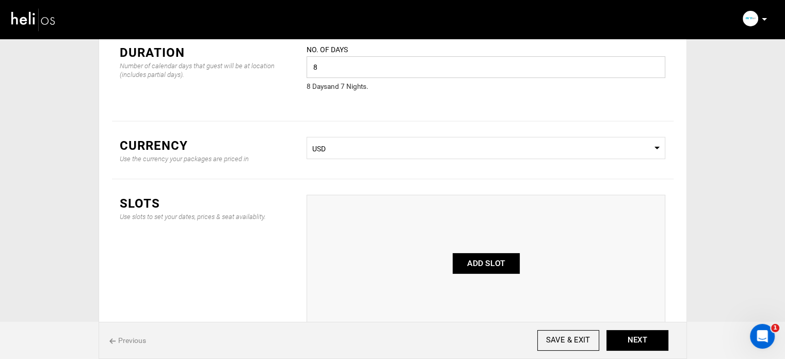
scroll to position [103, 0]
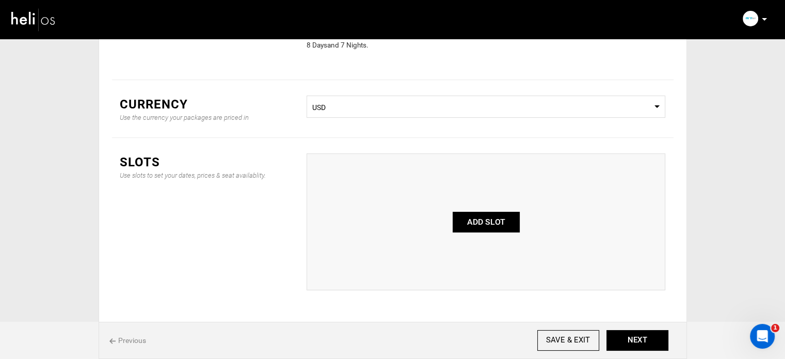
click at [490, 230] on button "ADD SLOT" at bounding box center [486, 222] width 67 height 21
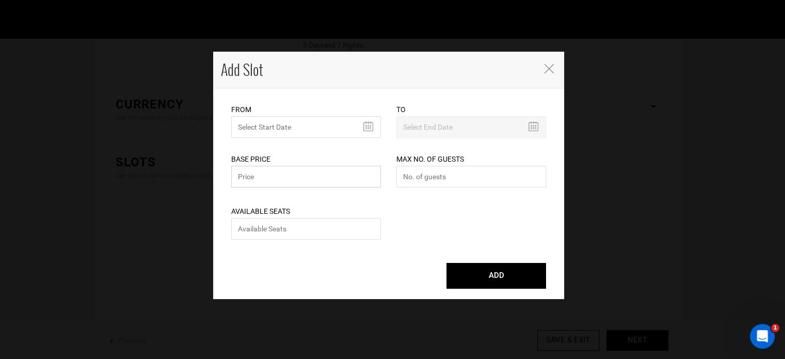
click at [292, 173] on input "text" at bounding box center [306, 177] width 150 height 22
type input "4300"
click at [444, 182] on input "number" at bounding box center [471, 177] width 150 height 22
type input "0"
click at [378, 228] on input "number" at bounding box center [306, 229] width 150 height 22
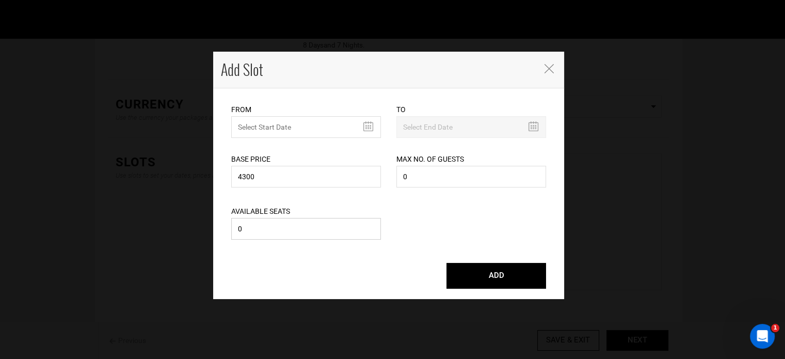
type input "0"
click at [291, 123] on input "text" at bounding box center [306, 127] width 150 height 22
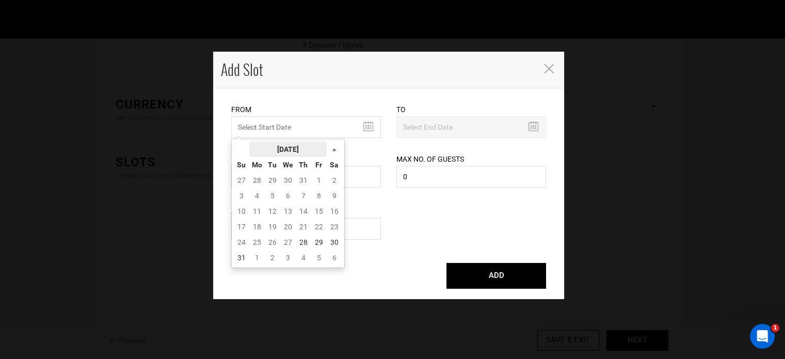
click at [281, 142] on th "[DATE]" at bounding box center [287, 148] width 77 height 15
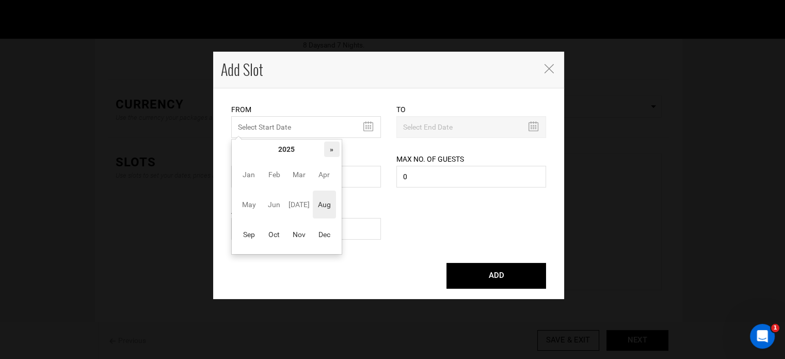
click at [332, 154] on th "»" at bounding box center [331, 148] width 15 height 15
click at [257, 204] on span "May" at bounding box center [248, 204] width 23 height 28
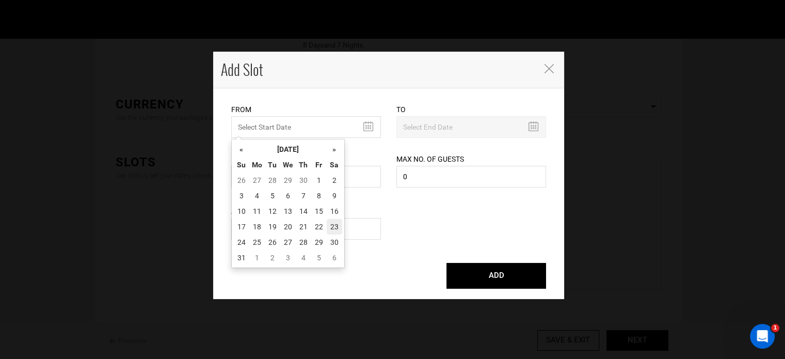
click at [330, 231] on td "23" at bounding box center [334, 226] width 15 height 15
type input "[DATE]"
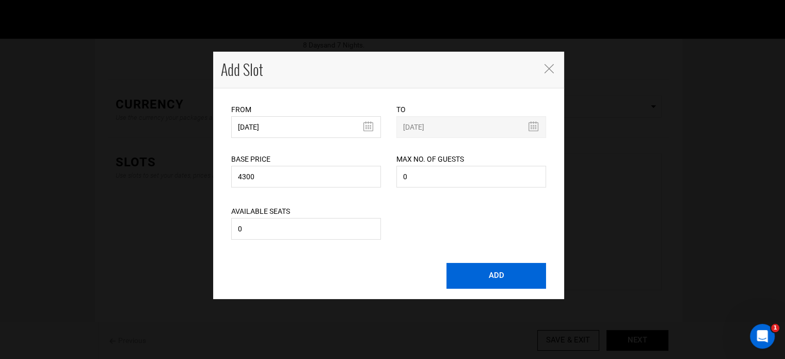
click at [487, 284] on button "ADD" at bounding box center [496, 276] width 100 height 26
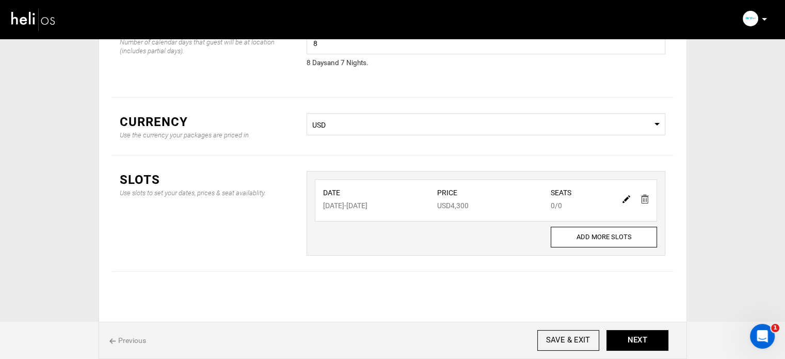
click at [629, 329] on div "Previous SAVE & EXIT NEXT" at bounding box center [393, 340] width 588 height 37
click at [632, 337] on button "NEXT" at bounding box center [637, 340] width 62 height 21
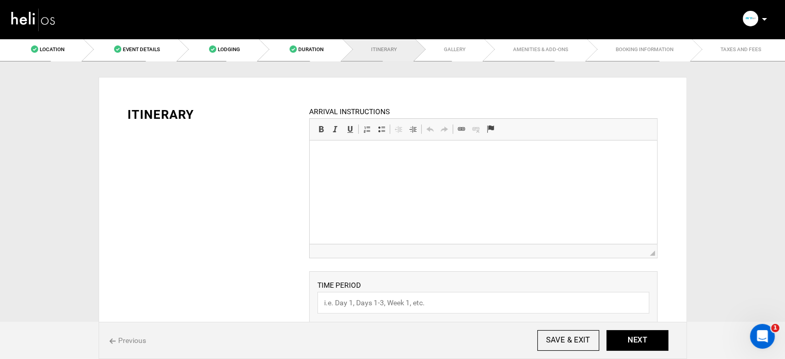
click at [357, 172] on html at bounding box center [483, 155] width 347 height 31
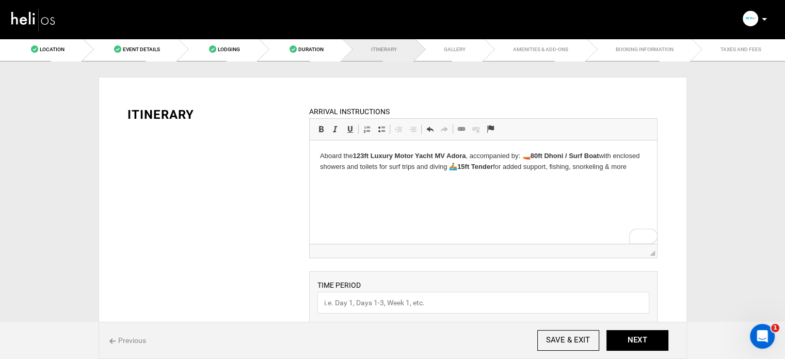
drag, startPoint x: 318, startPoint y: 154, endPoint x: 661, endPoint y: 215, distance: 348.1
click at [657, 183] on html "Aboard the 123ft Luxury Motor Yacht MV Adora , accompanied by: 🚤 80ft Dhoni / S…" at bounding box center [483, 161] width 347 height 42
click at [316, 127] on link "Bold Keyboard shortcut Ctrl+B" at bounding box center [321, 128] width 14 height 13
click at [527, 161] on p "Aboard the 123ft Luxury Motor Yacht MV Adora, accompanied by: 🚤 80ft Dhoni / Su…" at bounding box center [483, 162] width 327 height 22
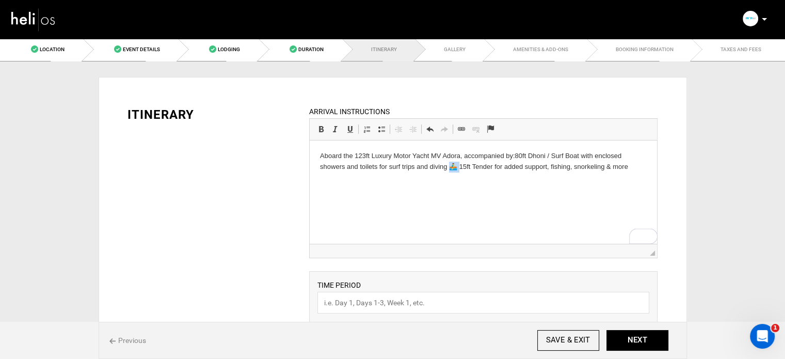
drag, startPoint x: 460, startPoint y: 166, endPoint x: 450, endPoint y: 172, distance: 12.3
click at [450, 172] on html "Aboard the 123ft Luxury Motor Yacht MV Adora, accompanied by: 80ft Dhoni / Surf…" at bounding box center [483, 161] width 347 height 42
click at [618, 168] on p "Aboard the 123ft Luxury Motor Yacht MV Adora, accompanied by: 80ft Dhoni / Surf…" at bounding box center [483, 162] width 327 height 22
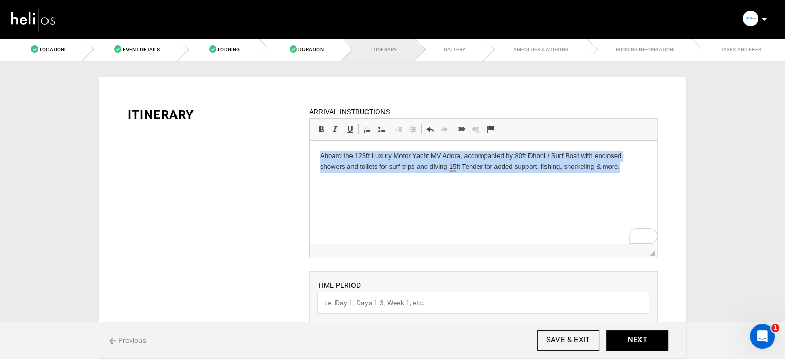
drag, startPoint x: 318, startPoint y: 148, endPoint x: 626, endPoint y: 204, distance: 312.2
click at [626, 183] on html "Aboard the 123ft Luxury Motor Yacht MV Adora, accompanied by: 80ft Dhoni / Surf…" at bounding box center [483, 161] width 347 height 42
click at [317, 155] on html "Aboard the 123ft Luxury Motor Yacht MV Adora, accompanied by: 80ft Dhoni / Surf…" at bounding box center [483, 161] width 347 height 42
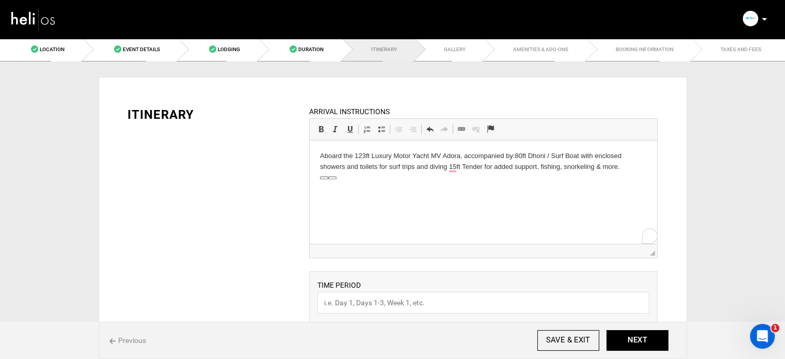
click at [317, 155] on html "Aboard the 123ft Luxury Motor Yacht MV Adora, accompanied by: 80ft Dhoni / Surf…" at bounding box center [483, 161] width 347 height 42
drag, startPoint x: 341, startPoint y: 153, endPoint x: 321, endPoint y: 153, distance: 20.1
click at [321, 154] on p "Where: Aboard the 123ft Luxury Motor Yacht MV Adora, accompanied by: 80ft Dhoni…" at bounding box center [483, 162] width 327 height 22
click at [319, 126] on span at bounding box center [321, 129] width 8 height 8
drag, startPoint x: 342, startPoint y: 157, endPoint x: 335, endPoint y: 157, distance: 6.7
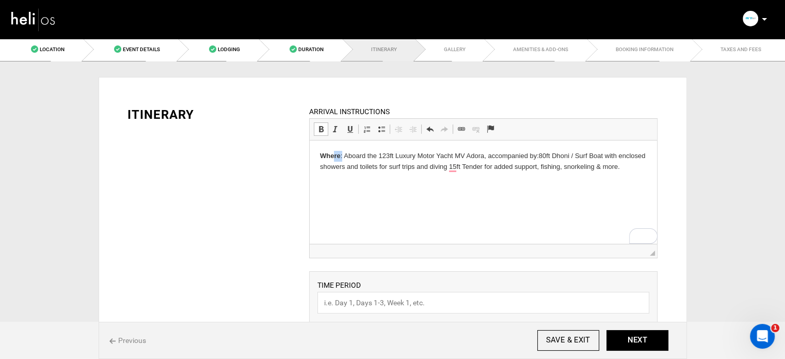
click at [335, 157] on p "Where : Aboard the 123ft Luxury Motor Yacht MV Adora, accompanied by: 80ft Dhon…" at bounding box center [483, 162] width 327 height 22
click at [320, 129] on span at bounding box center [321, 129] width 8 height 8
click at [451, 183] on html "Whe re: Aboard the 123ft Luxury Motor Yacht MV Adora, accompanied by: 80ft Dhon…" at bounding box center [483, 161] width 347 height 42
click at [476, 167] on p "Whe re: Aboard the 123ft Luxury Motor Yacht MV Adora, accompanied by: 80ft Dhon…" at bounding box center [483, 162] width 327 height 22
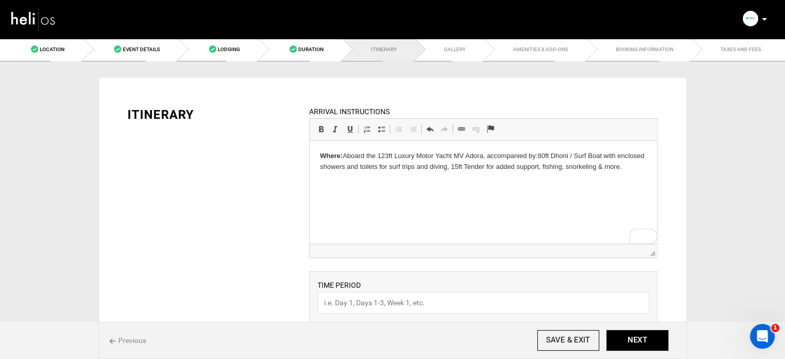
click at [471, 183] on html "Whe re: Aboard the 123ft Luxury Motor Yacht MV Adora, accompanied by: 80ft Dhon…" at bounding box center [483, 161] width 347 height 42
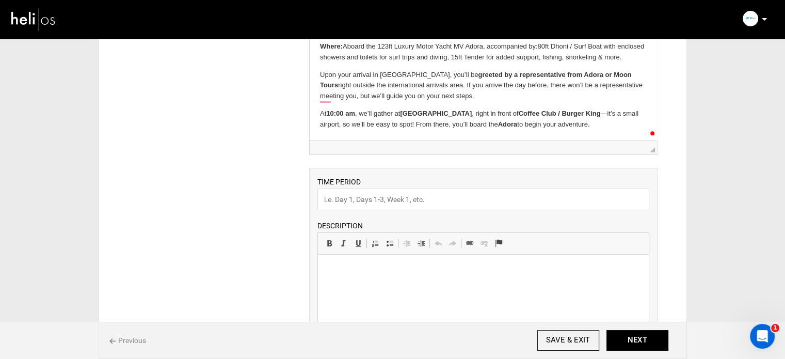
scroll to position [17, 0]
drag, startPoint x: 335, startPoint y: 80, endPoint x: 591, endPoint y: 120, distance: 259.1
click at [591, 120] on html "Whe re: Aboard the 123ft Luxury Motor Yacht MV Adora, accompanied by: 80ft Dhon…" at bounding box center [483, 85] width 347 height 109
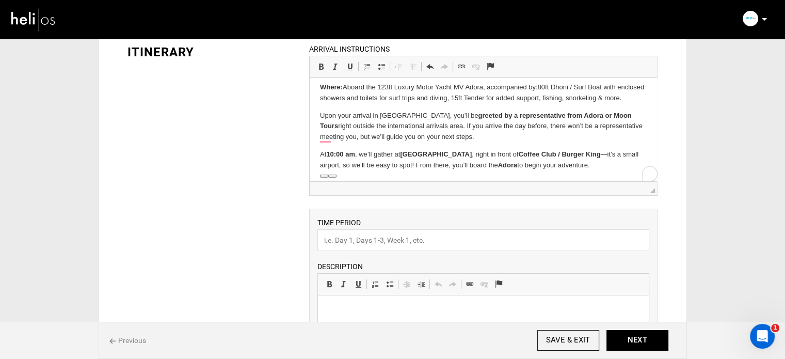
scroll to position [52, 0]
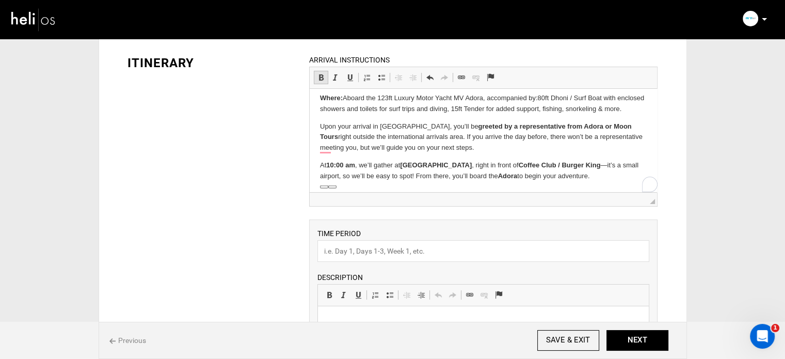
click at [326, 74] on link "Bold Keyboard shortcut Ctrl+B" at bounding box center [321, 77] width 14 height 13
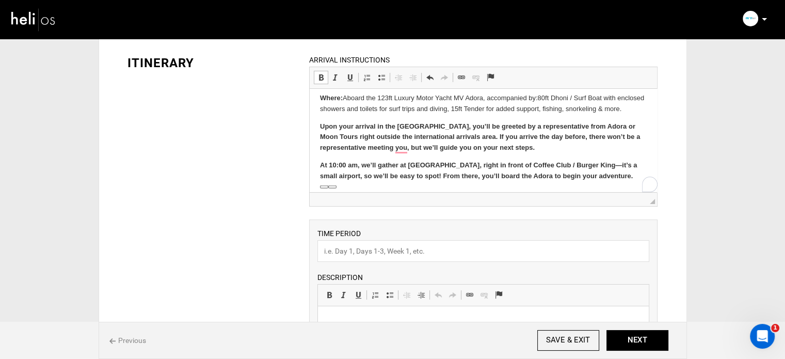
click at [326, 74] on link "Bold Keyboard shortcut Ctrl+B" at bounding box center [321, 77] width 14 height 13
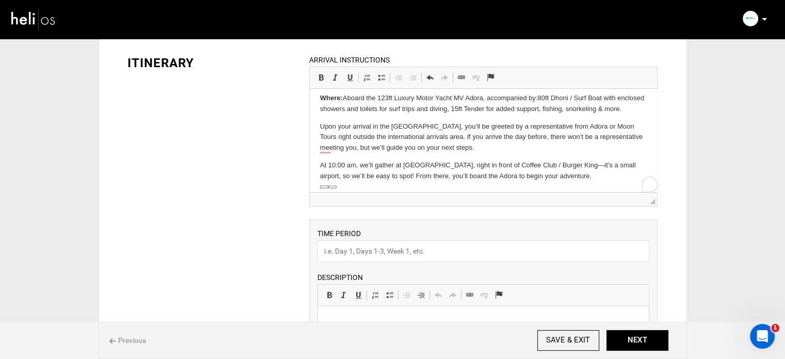
click at [366, 110] on p "Whe re: Aboard the 123ft Luxury Motor Yacht MV Adora, accompanied by: 80ft Dhon…" at bounding box center [483, 104] width 327 height 22
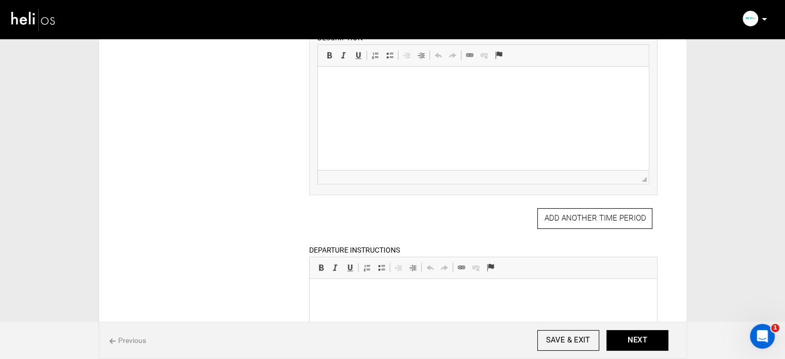
scroll to position [413, 0]
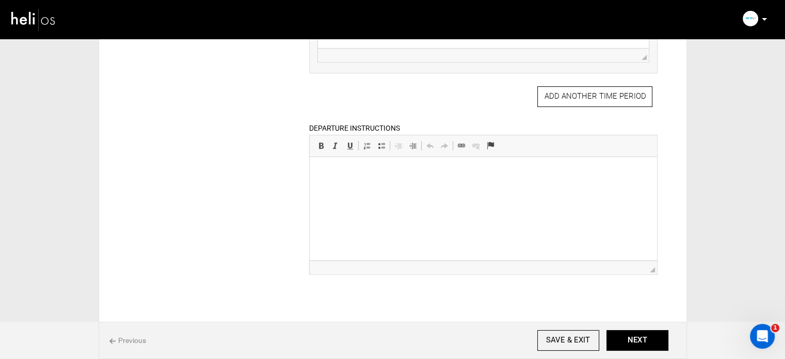
click at [395, 188] on html at bounding box center [483, 172] width 347 height 31
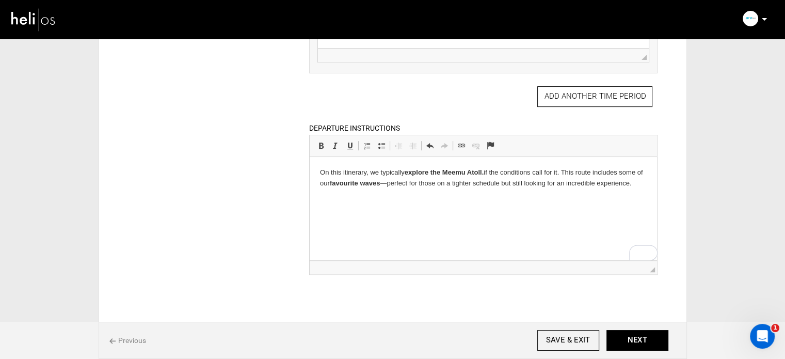
click at [377, 180] on strong "favourite waves" at bounding box center [355, 183] width 51 height 8
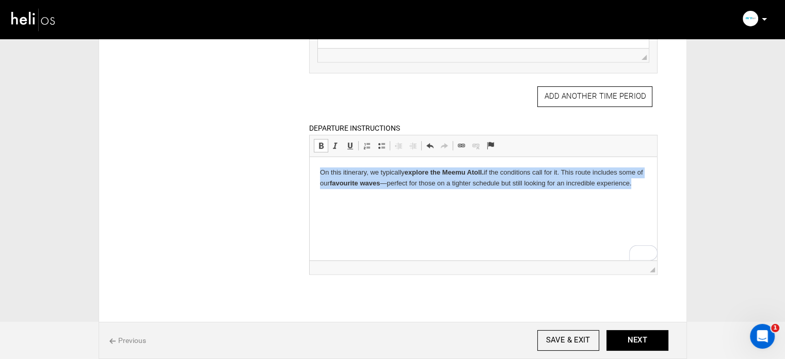
click at [377, 180] on strong "favourite waves" at bounding box center [355, 183] width 51 height 8
click at [319, 142] on span at bounding box center [321, 145] width 8 height 8
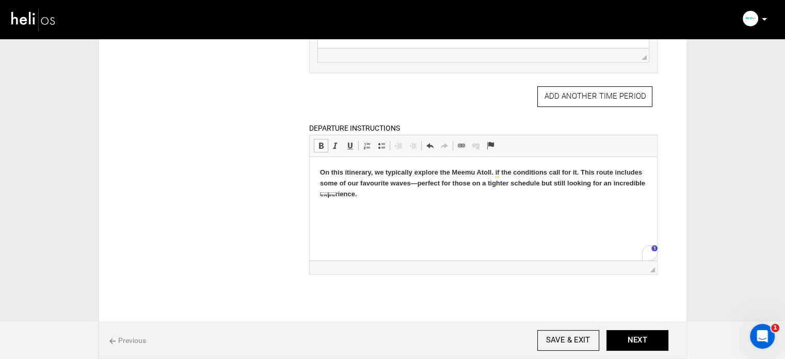
click at [319, 142] on span at bounding box center [321, 145] width 8 height 8
click at [635, 184] on p "On this itinerary, we typically explore the Meemu Atoll. if the conditions call…" at bounding box center [483, 178] width 327 height 22
click at [605, 177] on p "On this itinerary, we typically explore the Meemu Atoll. if the conditions call…" at bounding box center [483, 178] width 327 height 22
click at [456, 181] on p "On this itinerary, we typically explore the Meemu Atoll. if the conditions call…" at bounding box center [483, 178] width 327 height 22
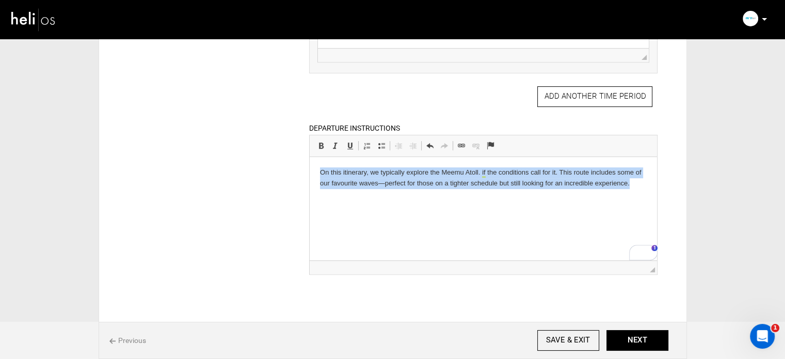
click at [456, 181] on p "On this itinerary, we typically explore the Meemu Atoll. if the conditions call…" at bounding box center [483, 178] width 327 height 22
copy p "On this itinerary, we typically explore the Meemu Atoll. if the conditions call…"
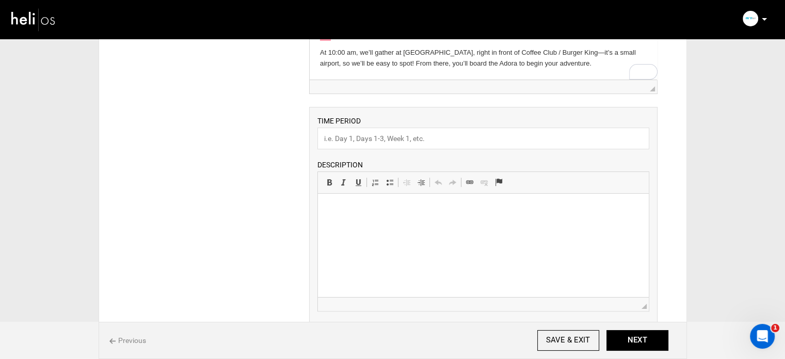
scroll to position [155, 0]
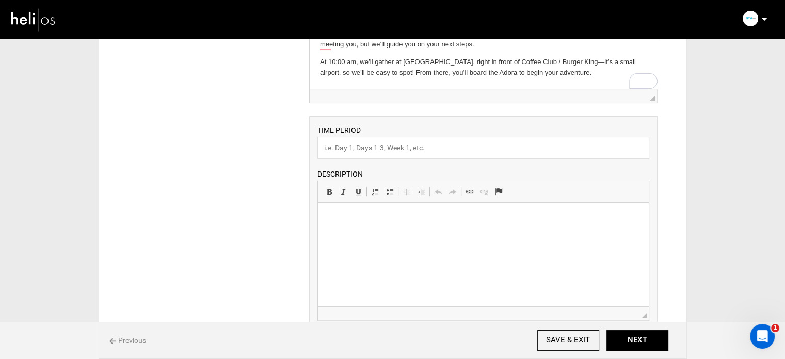
click at [418, 234] on html at bounding box center [483, 218] width 331 height 31
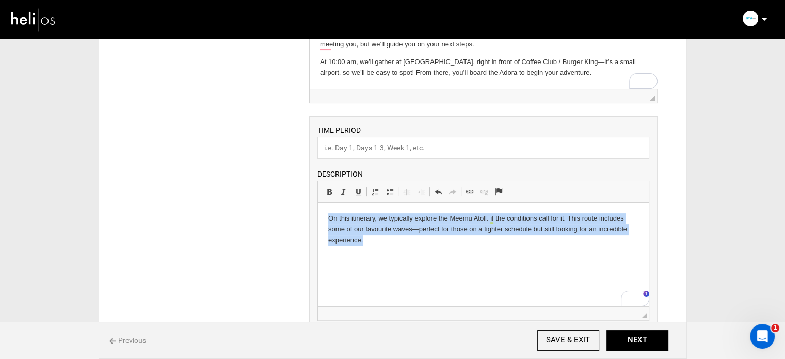
drag, startPoint x: 371, startPoint y: 242, endPoint x: 296, endPoint y: 213, distance: 80.7
click at [318, 213] on html "On this itinerary, we typically explore the Meemu Atoll. if the conditions call…" at bounding box center [483, 229] width 331 height 53
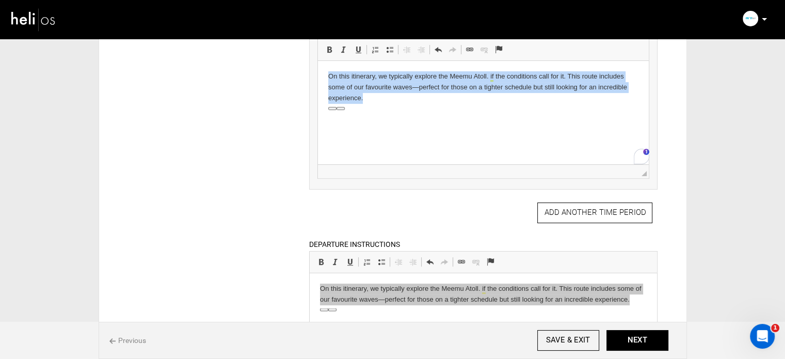
scroll to position [361, 0]
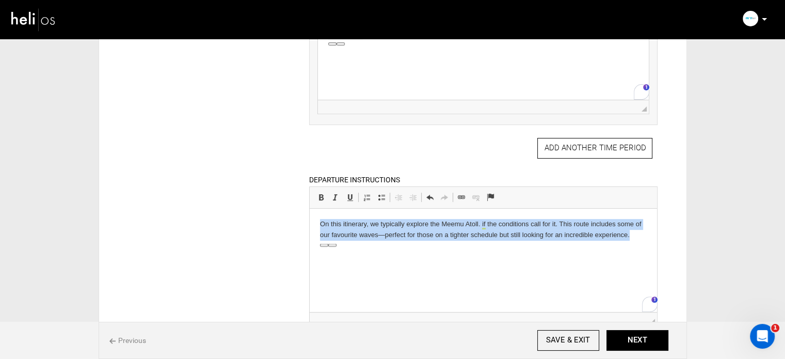
click at [391, 239] on p "On this itinerary, we typically explore the Meemu Atoll. if the conditions call…" at bounding box center [483, 230] width 327 height 22
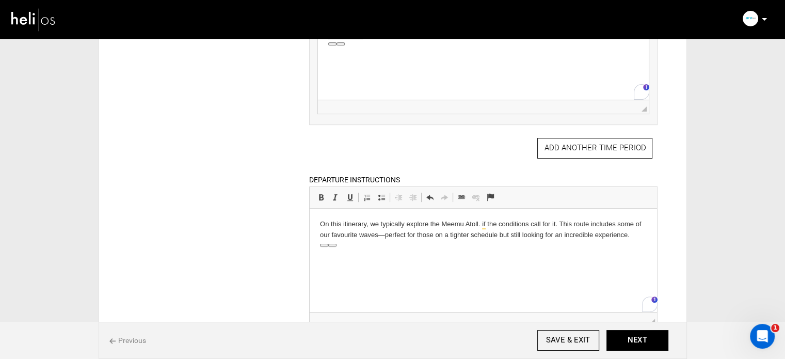
click at [395, 230] on p "On this itinerary, we typically explore the Meemu Atoll. if the conditions call…" at bounding box center [483, 230] width 327 height 22
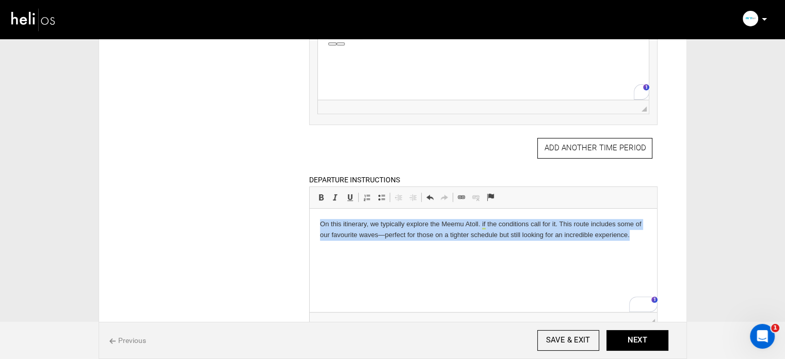
click at [395, 230] on p "On this itinerary, we typically explore the Meemu Atoll. if the conditions call…" at bounding box center [483, 230] width 327 height 22
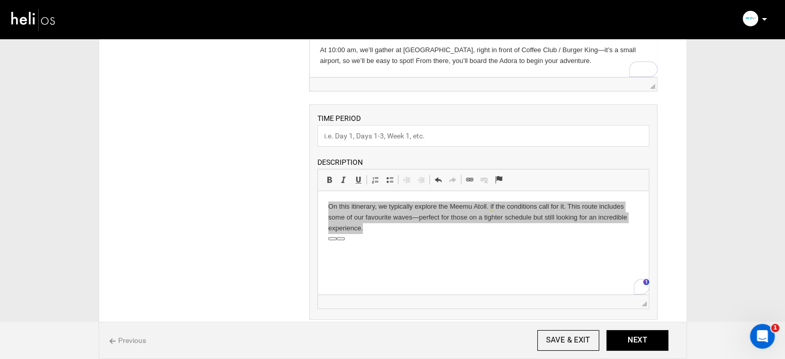
scroll to position [155, 0]
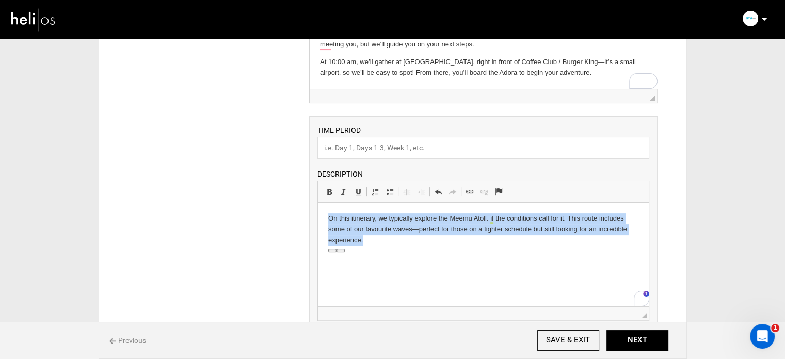
click at [385, 246] on html "On this itinerary, we typically explore the Meemu Atoll. if the conditions call…" at bounding box center [483, 229] width 331 height 53
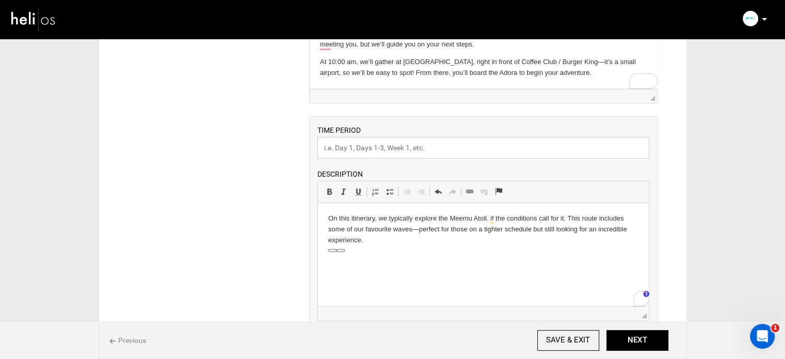
click at [347, 143] on input "text" at bounding box center [483, 148] width 332 height 22
paste input "Surf Like a Pro:"
type input "Surf Like a Pro"
click at [382, 251] on html "On this itinerary, we typically explore the Meemu Atoll. if the conditions call…" at bounding box center [483, 229] width 331 height 53
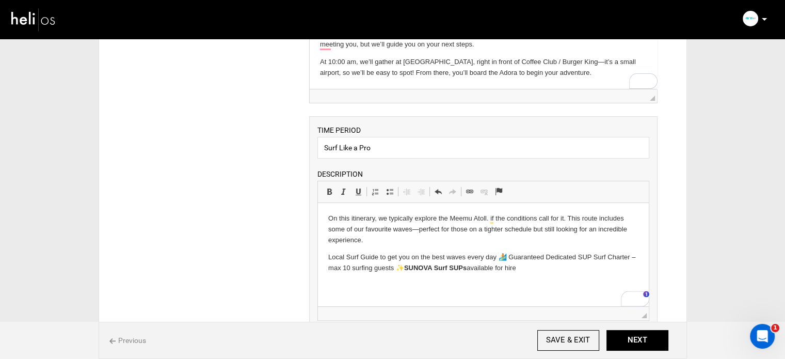
click at [406, 268] on strong "SUNOVA Surf SUPs" at bounding box center [435, 268] width 62 height 8
drag, startPoint x: 509, startPoint y: 257, endPoint x: 501, endPoint y: 257, distance: 8.3
click at [501, 257] on p "Local Surf Guide to get you on the best waves every day 🏄 Guaranteed Dedicated …" at bounding box center [483, 263] width 310 height 22
drag, startPoint x: 523, startPoint y: 273, endPoint x: 324, endPoint y: 255, distance: 200.0
click at [324, 255] on html "On this itinerary, we typically explore the Meemu Atoll. if the conditions call…" at bounding box center [483, 243] width 331 height 81
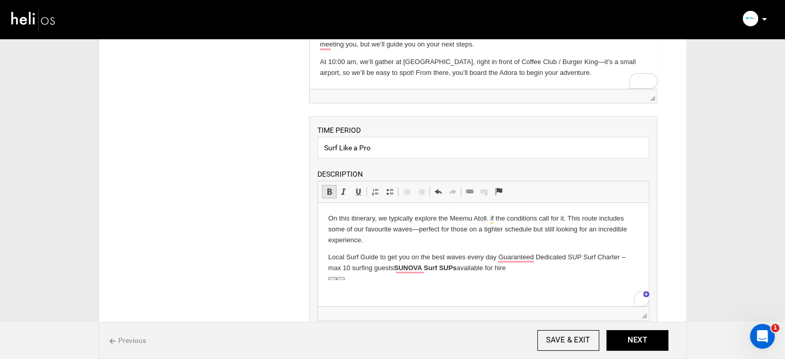
click at [331, 193] on span at bounding box center [329, 191] width 8 height 8
click at [532, 275] on html "On this itinerary, we typically explore the Meemu Atoll. if the conditions call…" at bounding box center [483, 243] width 331 height 81
click at [525, 268] on p "Local Surf Guide to get you on the best waves every day Guaranteed Dedicated SU…" at bounding box center [483, 263] width 310 height 22
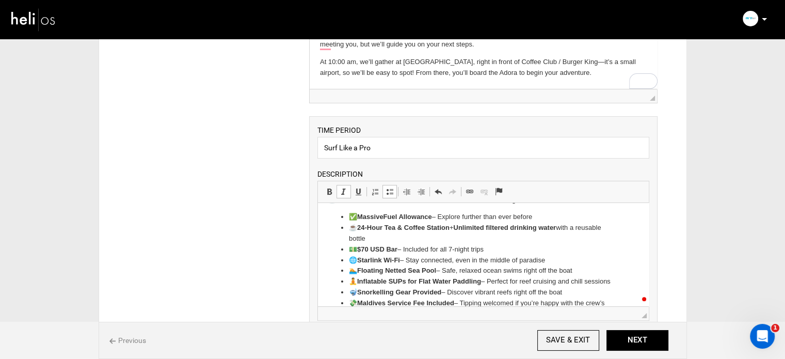
scroll to position [72, 0]
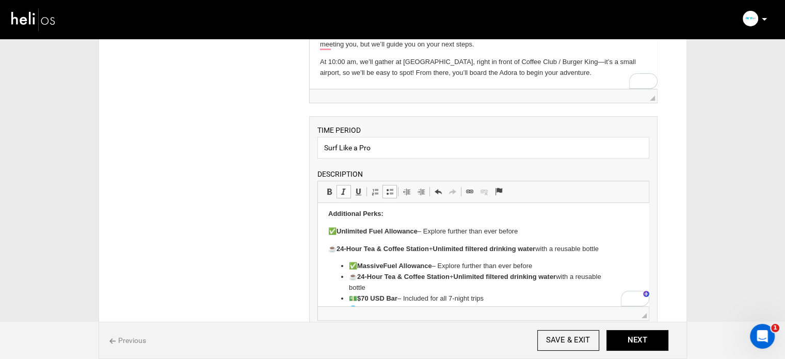
click at [340, 228] on strong "Unlimited Fuel Allowance" at bounding box center [377, 231] width 81 height 8
click at [359, 267] on li "✅ Massive Fuel Allowance – Explore further than ever before" at bounding box center [483, 266] width 269 height 11
click at [360, 282] on li "☕ 24-Hour Tea & Coffee Station + Unlimited filtered drinking water with a reusa…" at bounding box center [483, 282] width 269 height 22
click at [360, 291] on strong "$70 USD Bar" at bounding box center [377, 287] width 40 height 8
click at [340, 249] on strong "24-Hour Tea & Coffee Station" at bounding box center [383, 249] width 92 height 8
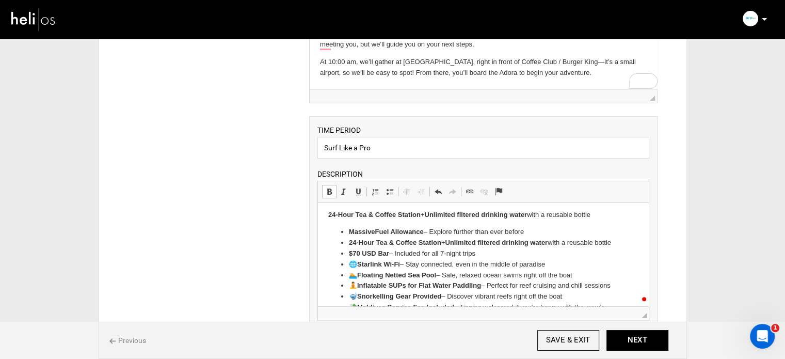
scroll to position [123, 0]
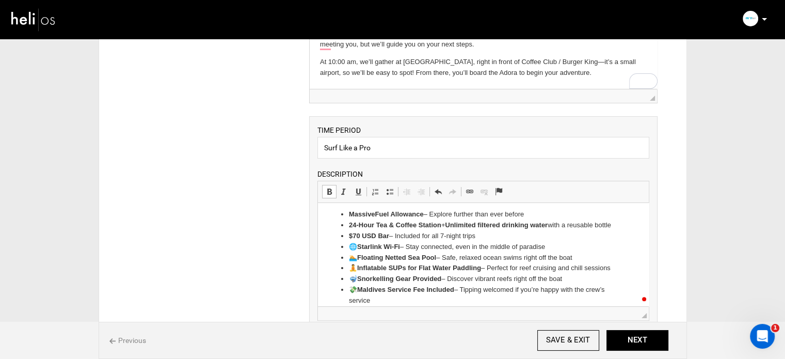
click at [361, 250] on strong "Starlink Wi-Fi" at bounding box center [378, 247] width 43 height 8
click at [360, 261] on strong "Floating Netted Sea Pool" at bounding box center [396, 257] width 79 height 8
click at [360, 271] on strong "Inflatable SUPs for Flat Water Paddling" at bounding box center [419, 268] width 124 height 8
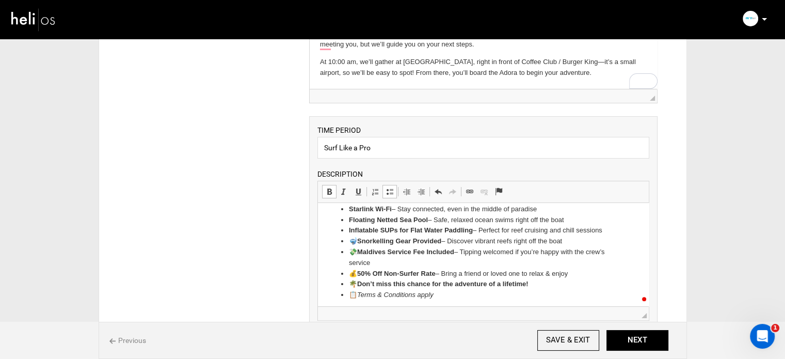
scroll to position [175, 0]
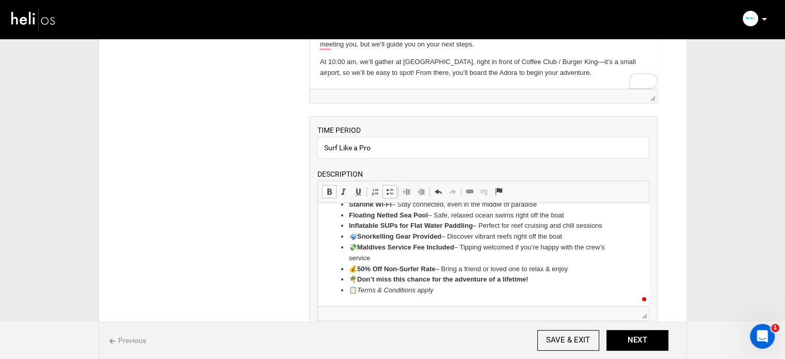
click at [360, 250] on strong "Maldives Service Fee Included" at bounding box center [405, 247] width 97 height 8
click at [362, 239] on strong "Snorkelling Gear Provided" at bounding box center [399, 236] width 84 height 8
click at [361, 238] on strong "Snorkelling Gear Provided" at bounding box center [399, 236] width 84 height 8
click at [361, 269] on strong "50% Off Non-Surfer Rate" at bounding box center [396, 269] width 78 height 8
click at [360, 281] on strong "Don’t miss this chance for the adventure of a lifetime!" at bounding box center [442, 279] width 171 height 8
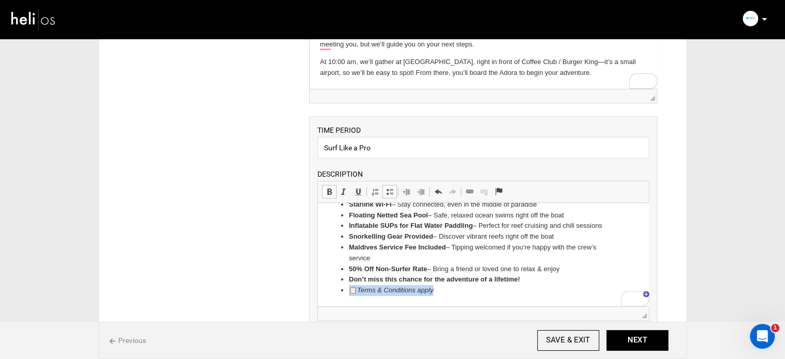
drag, startPoint x: 426, startPoint y: 295, endPoint x: 333, endPoint y: 296, distance: 92.9
click at [333, 296] on ul "Massive Fuel Allowance – Explore further than ever before 24-Hour Tea & Coffee …" at bounding box center [483, 231] width 310 height 129
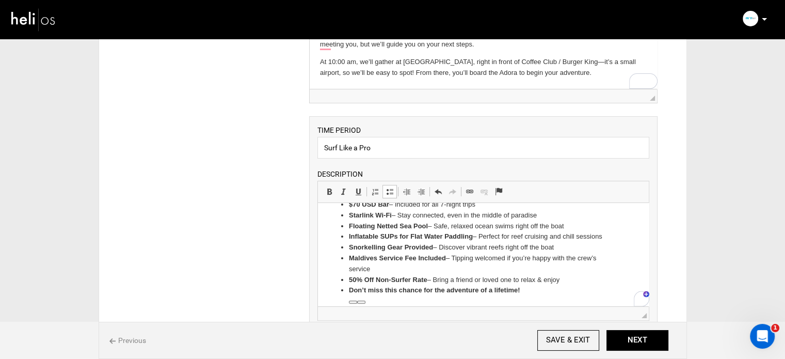
scroll to position [165, 0]
click at [366, 289] on strong "Don’t miss this chance for the adventure of a lifetime!" at bounding box center [434, 290] width 171 height 8
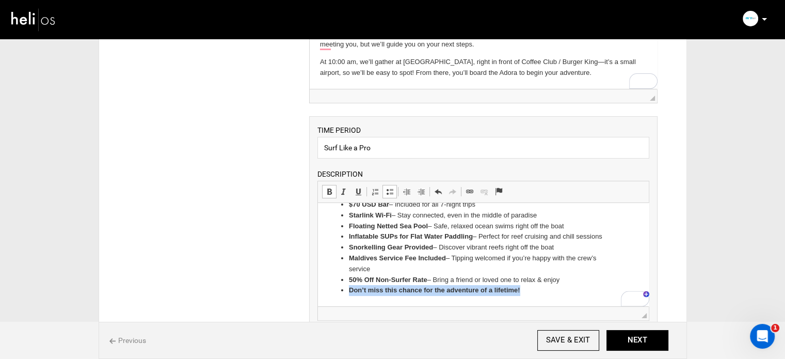
click at [366, 289] on strong "Don’t miss this chance for the adventure of a lifetime!" at bounding box center [434, 290] width 171 height 8
click at [519, 286] on li "Don’t miss this chance for the adventure of a lifetime!" at bounding box center [483, 290] width 269 height 11
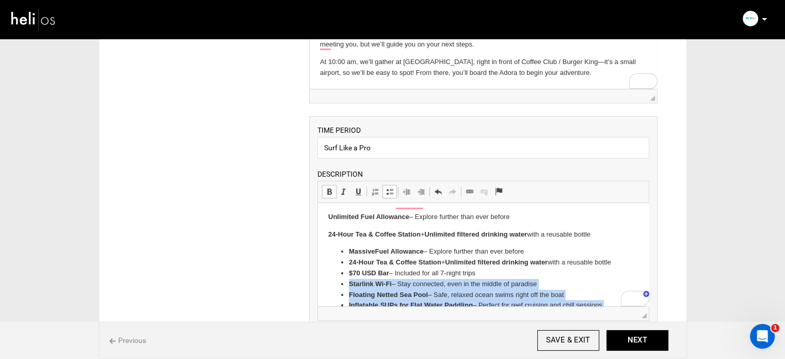
scroll to position [95, 0]
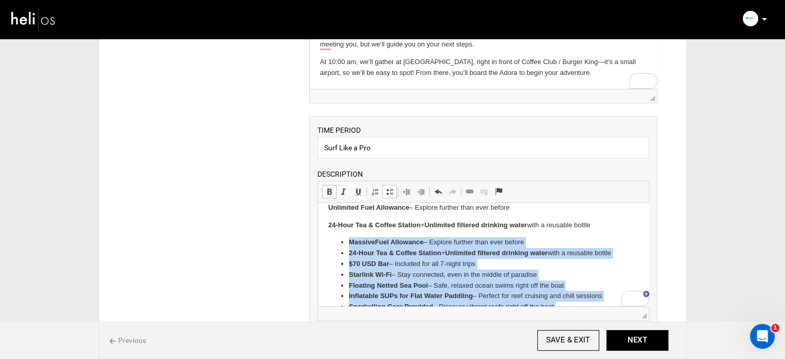
drag, startPoint x: 435, startPoint y: 279, endPoint x: 338, endPoint y: 245, distance: 103.3
click at [338, 245] on ul "Massive Fuel Allowance – Explore further than ever before 24-Hour Tea & Coffee …" at bounding box center [483, 296] width 310 height 118
click at [333, 191] on link "Bold Keyboard shortcut Ctrl+B" at bounding box center [329, 191] width 14 height 13
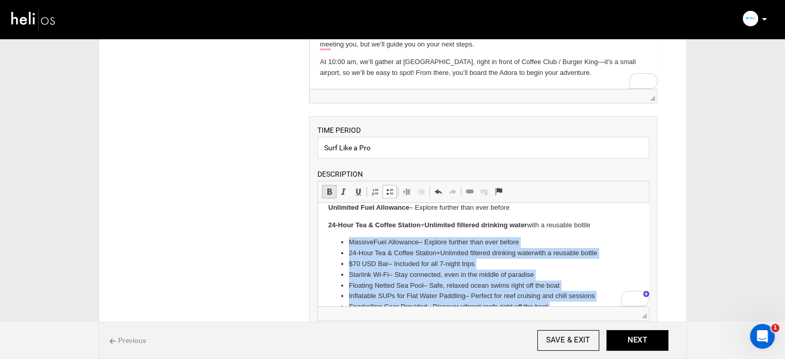
click at [333, 191] on link "Bold Keyboard shortcut Ctrl+B" at bounding box center [329, 191] width 14 height 13
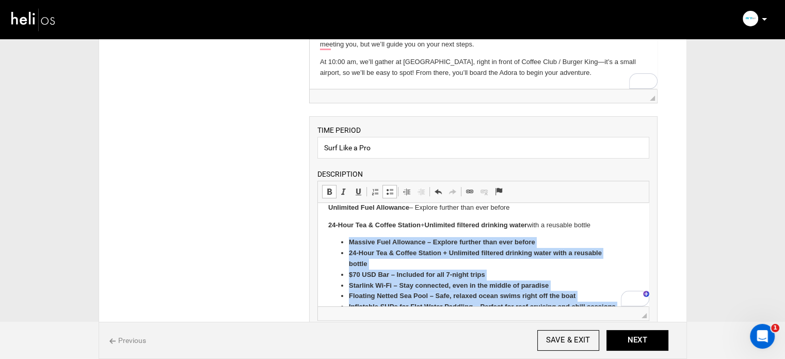
click at [333, 191] on link "Bold Keyboard shortcut Ctrl+B" at bounding box center [329, 191] width 14 height 13
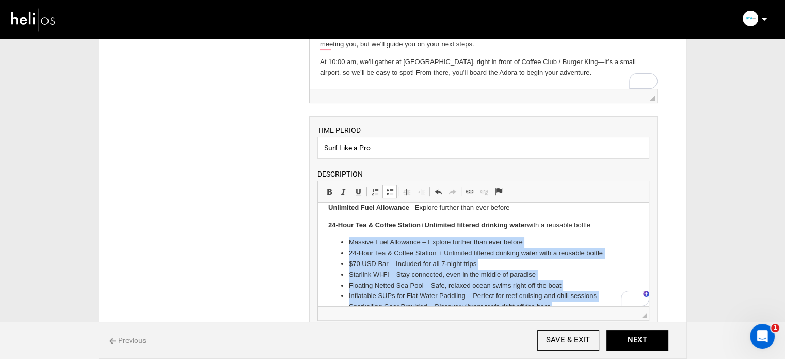
click at [443, 263] on li "$70 USD Bar – Included for all 7-night trips" at bounding box center [483, 264] width 269 height 11
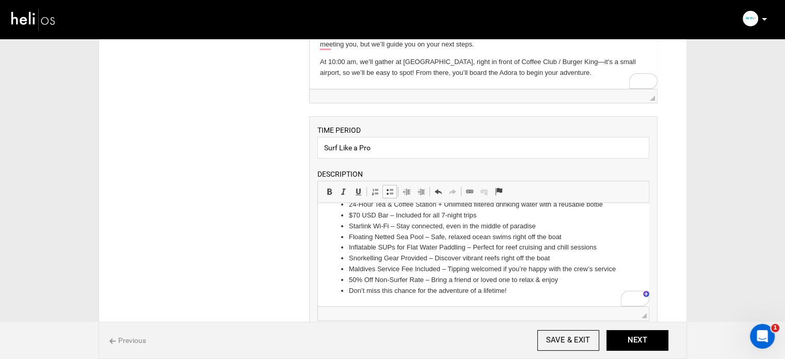
scroll to position [206, 0]
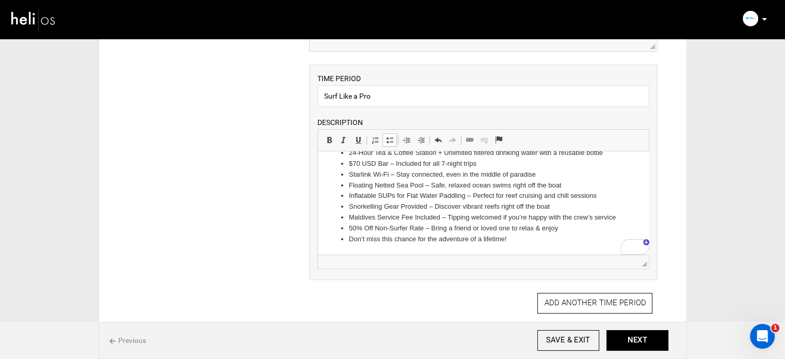
click at [446, 237] on li "Don’t miss this chance for the adventure of a lifetime!" at bounding box center [483, 239] width 269 height 11
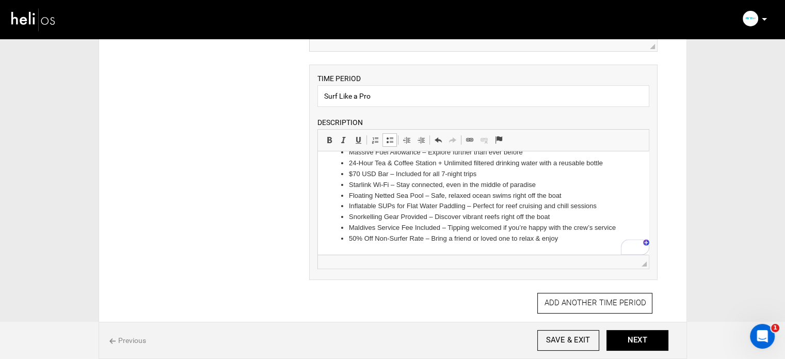
scroll to position [144, 0]
click at [441, 236] on li "50% Off Non-Surfer Rate – Bring a friend or loved one to relax & enjoy" at bounding box center [483, 238] width 269 height 11
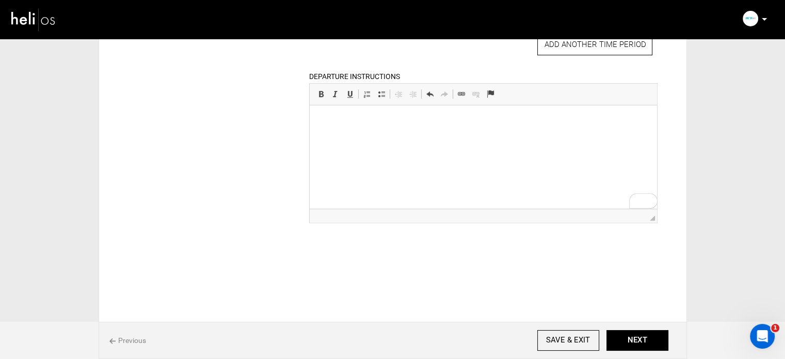
click at [362, 137] on html at bounding box center [483, 120] width 347 height 31
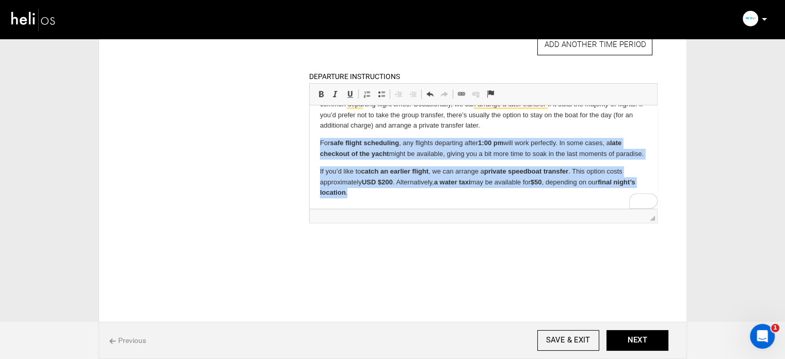
drag, startPoint x: 319, startPoint y: 147, endPoint x: 396, endPoint y: 223, distance: 109.1
click at [396, 209] on html "Currently, depending on the group, airport transfer is typically scheduled for …" at bounding box center [483, 143] width 347 height 131
click at [322, 92] on span at bounding box center [321, 94] width 8 height 8
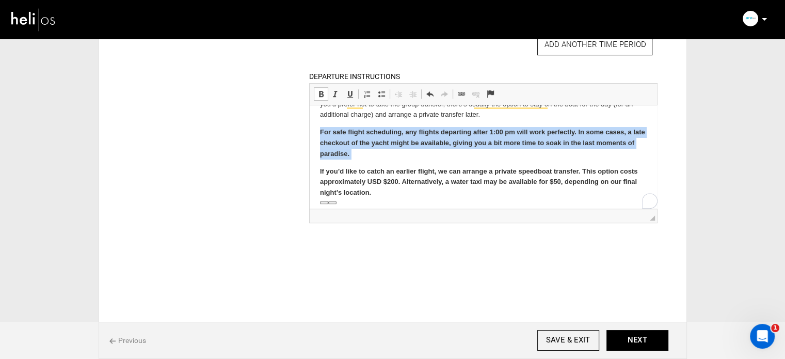
click at [322, 92] on span at bounding box center [321, 94] width 8 height 8
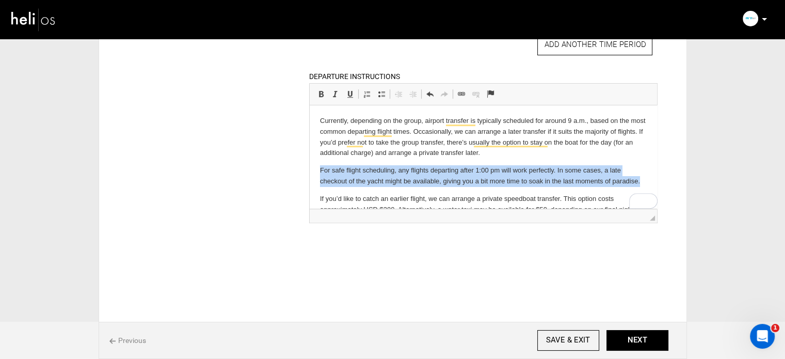
click at [513, 159] on body "Currently, depending on the group, airport transfer is typically scheduled for …" at bounding box center [483, 171] width 327 height 110
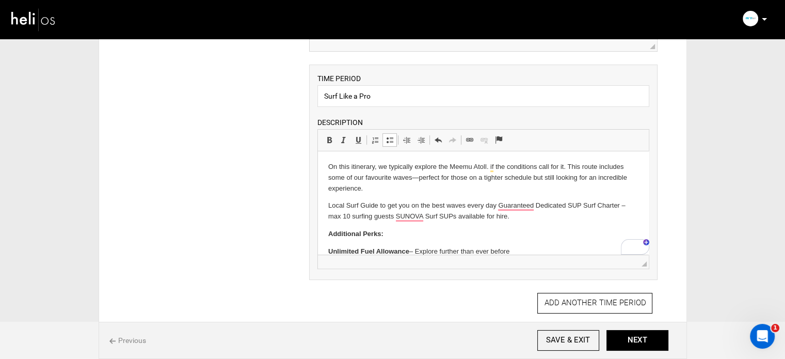
click at [327, 166] on html "On this itinerary, we typically explore the Meemu Atoll. if the conditions call…" at bounding box center [483, 264] width 331 height 226
click at [536, 222] on body "On this itinerary, we typically explore the Meemu Atoll. if the conditions call…" at bounding box center [483, 264] width 310 height 205
click at [536, 215] on p "Local Surf Guide to get you on the best waves every day Guaranteed Dedicated SU…" at bounding box center [483, 211] width 310 height 22
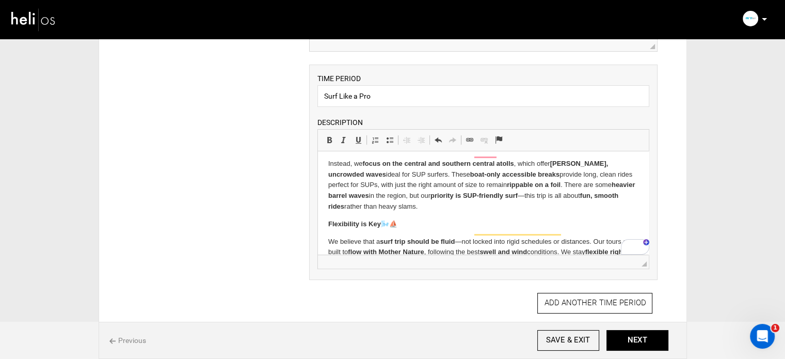
drag, startPoint x: 566, startPoint y: 203, endPoint x: 321, endPoint y: 223, distance: 246.0
click at [321, 223] on html "On this itinerary, we typically explore the Meemu Atoll. if the conditions call…" at bounding box center [483, 238] width 331 height 470
click at [326, 140] on span at bounding box center [329, 140] width 8 height 8
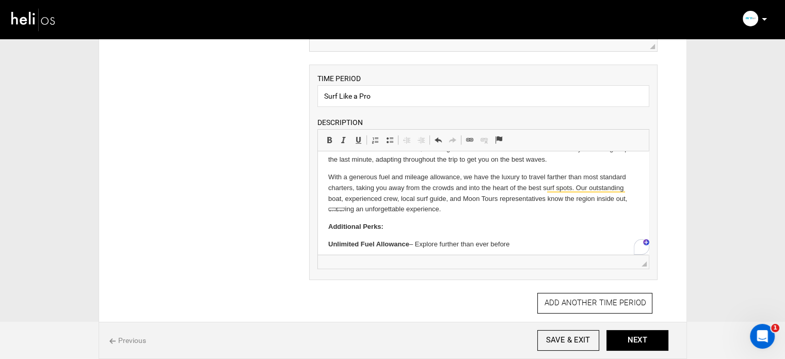
click at [386, 221] on p "Additional Perks:" at bounding box center [483, 226] width 310 height 11
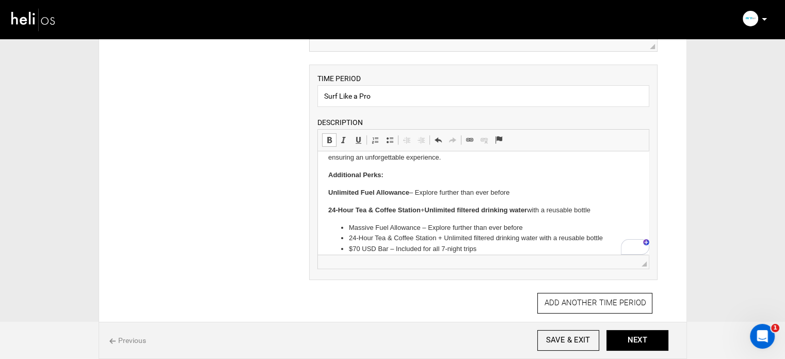
drag, startPoint x: 325, startPoint y: 180, endPoint x: 596, endPoint y: 199, distance: 271.1
click at [596, 199] on html "On this itinerary, we typically explore the Meemu Atoll. if the conditions call…" at bounding box center [483, 83] width 331 height 470
click at [329, 140] on span at bounding box center [329, 140] width 8 height 8
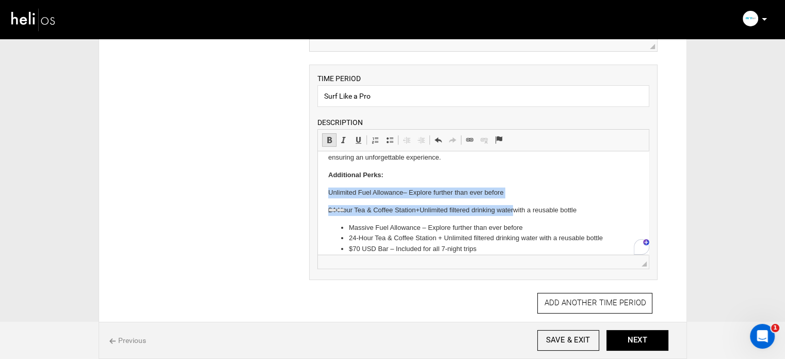
click at [329, 140] on span at bounding box center [329, 140] width 8 height 8
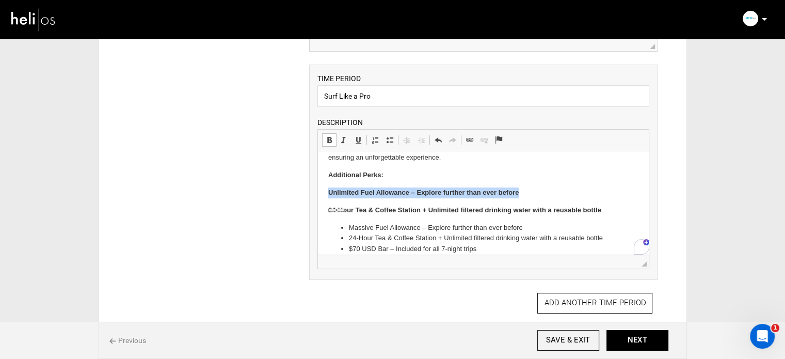
click at [329, 140] on span at bounding box center [329, 140] width 8 height 8
click at [371, 187] on p "Unlimited Fuel Allowance – Explore further than ever before" at bounding box center [483, 192] width 310 height 11
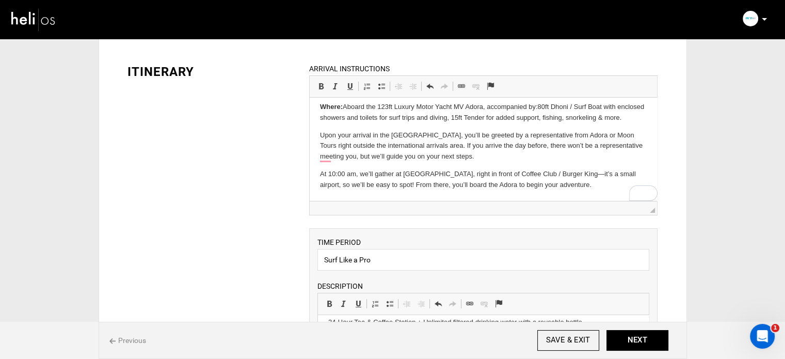
scroll to position [0, 0]
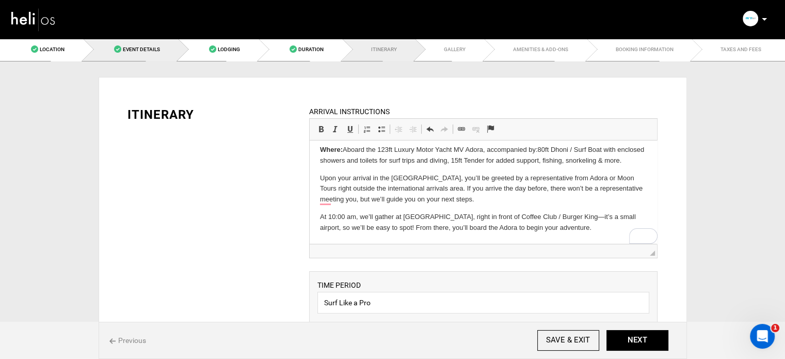
click at [133, 47] on span "Event Details" at bounding box center [141, 49] width 37 height 6
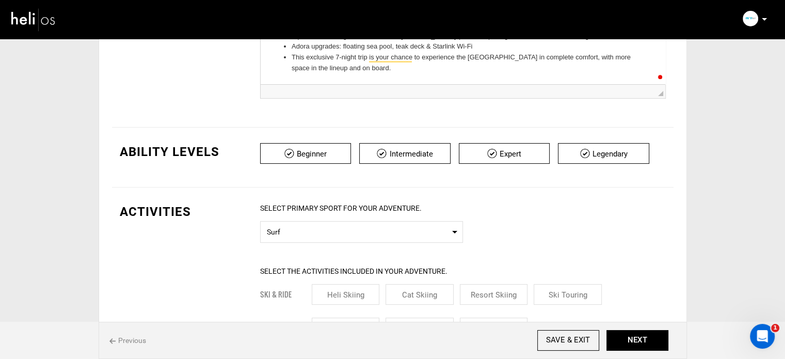
scroll to position [361, 0]
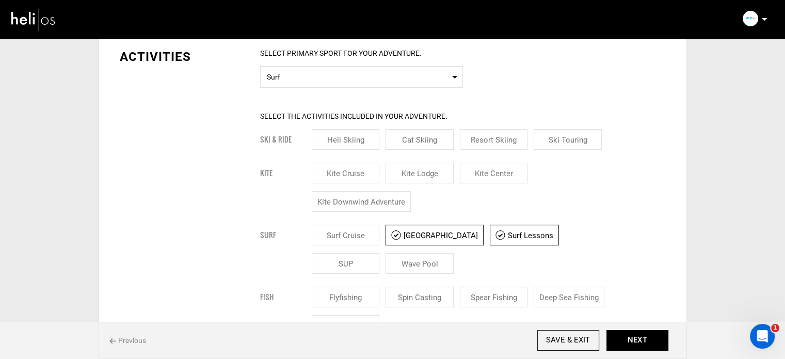
click at [349, 231] on input "Surf Cruise" at bounding box center [346, 235] width 68 height 21
checkbox input "true"
click at [442, 230] on input "[GEOGRAPHIC_DATA]" at bounding box center [435, 235] width 98 height 21
checkbox input "false"
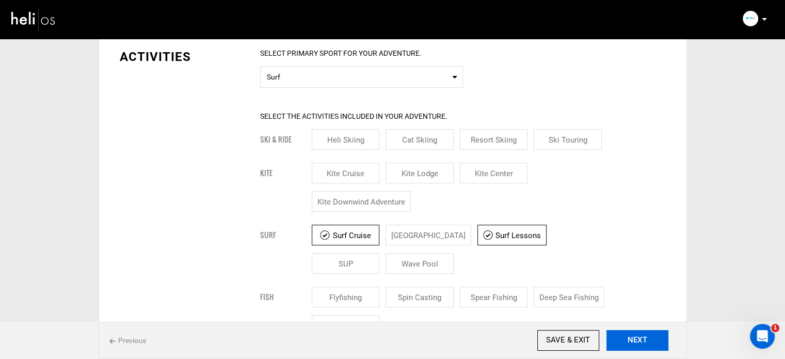
click at [642, 345] on button "NEXT" at bounding box center [637, 340] width 62 height 21
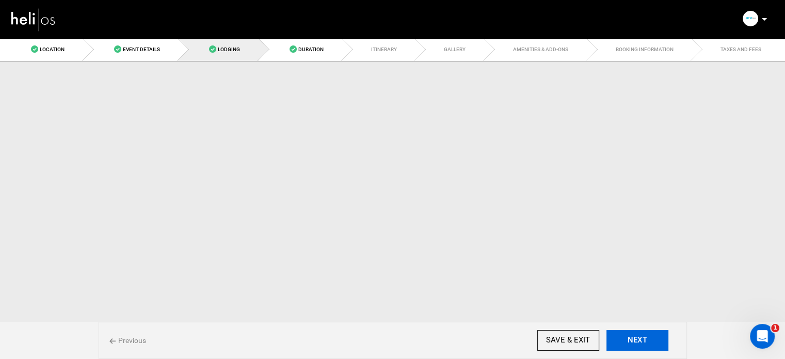
click at [642, 345] on button "NEXT" at bounding box center [637, 340] width 62 height 21
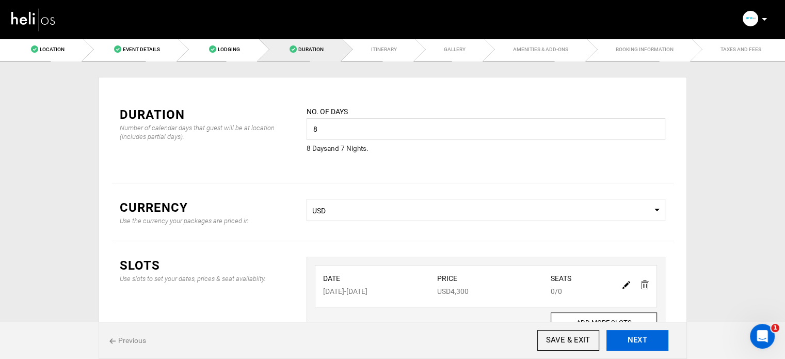
click at [642, 345] on button "NEXT" at bounding box center [637, 340] width 62 height 21
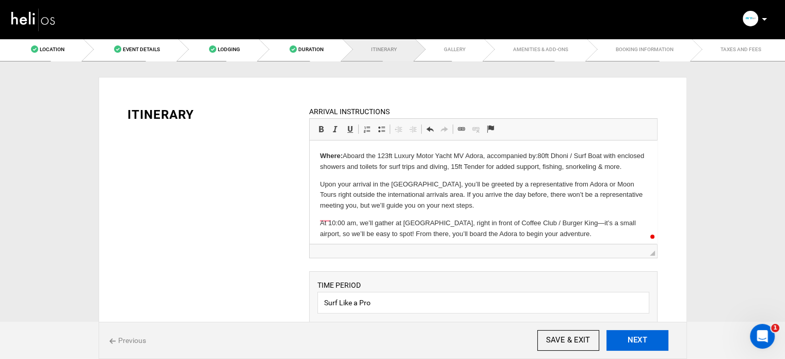
click at [642, 345] on button "NEXT" at bounding box center [637, 340] width 62 height 21
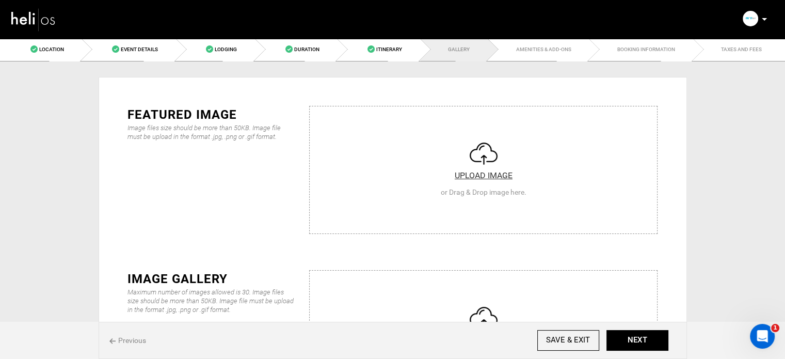
click at [417, 172] on input "file" at bounding box center [483, 168] width 347 height 124
type input "C:\fakepath\Screen-Shot-2023-02-13-at-12.28.51-pm.png"
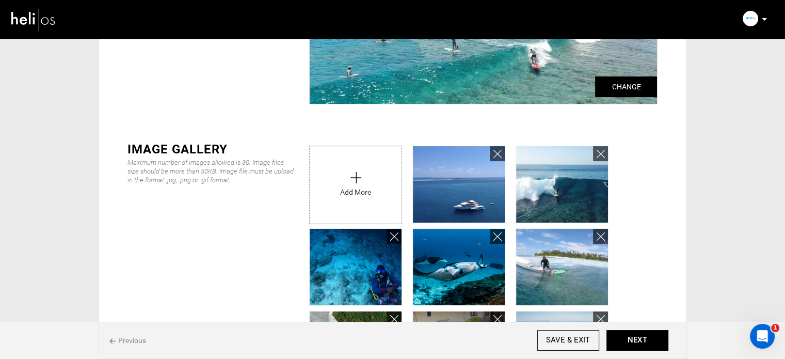
type input "C:\fakepath\NAANU.IMG_5992.jpg"
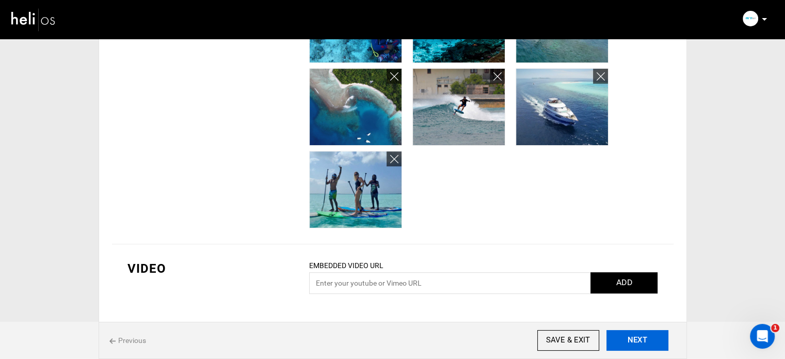
click at [623, 342] on button "NEXT" at bounding box center [637, 340] width 62 height 21
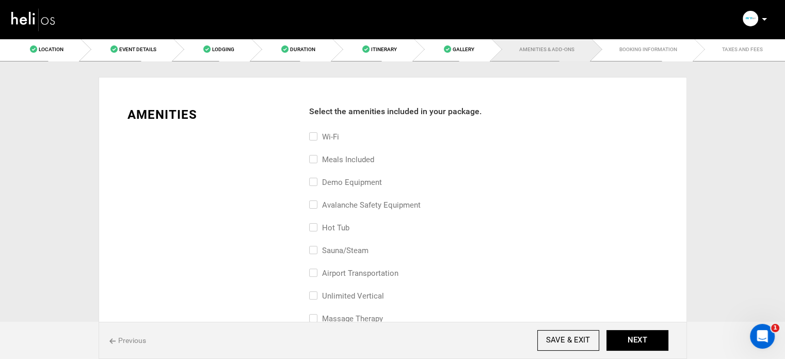
click at [319, 140] on label "Wi-Fi" at bounding box center [324, 137] width 30 height 12
click at [316, 140] on input "Wi-Fi" at bounding box center [312, 142] width 7 height 23
checkbox input "true"
click at [346, 165] on label "Meals included" at bounding box center [341, 159] width 65 height 12
click at [316, 165] on input "Meals included" at bounding box center [312, 164] width 7 height 23
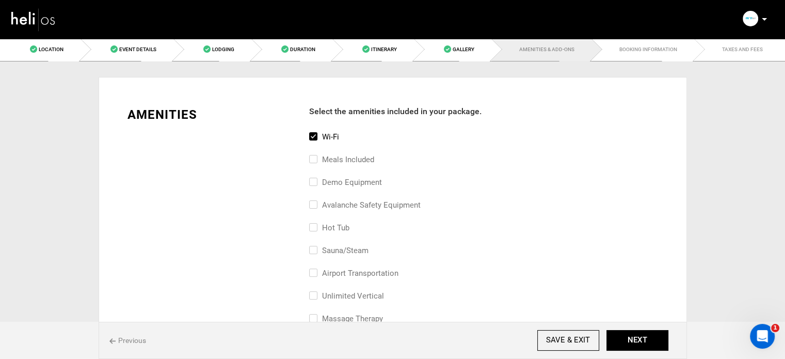
checkbox input "true"
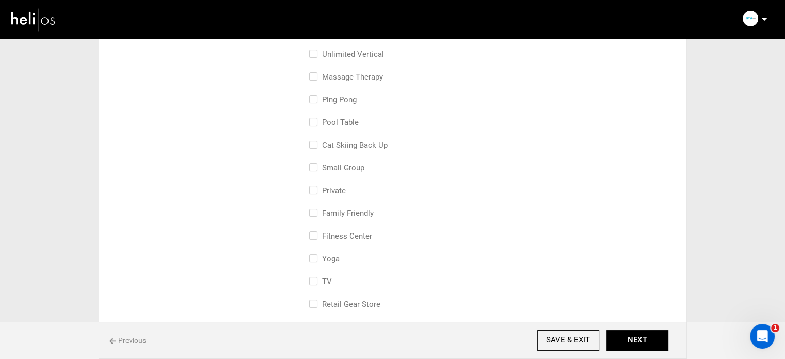
scroll to position [258, 0]
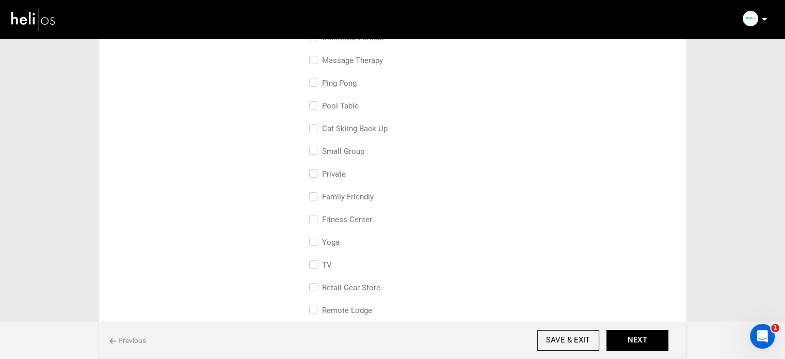
click at [353, 152] on label "small group" at bounding box center [336, 151] width 55 height 12
click at [316, 152] on input "small group" at bounding box center [312, 156] width 7 height 23
checkbox input "true"
click at [639, 337] on button "NEXT" at bounding box center [637, 340] width 62 height 21
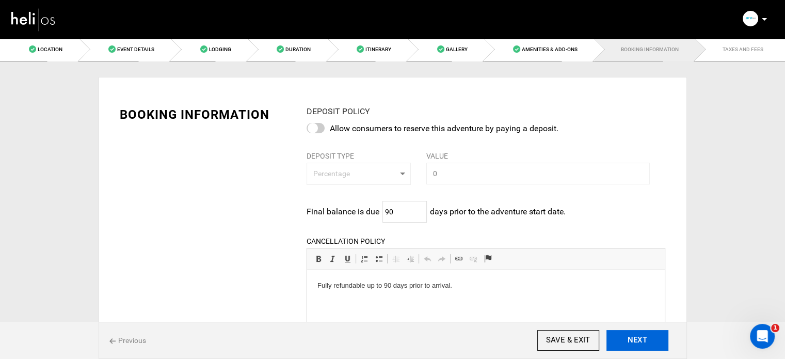
click at [635, 331] on button "NEXT" at bounding box center [637, 340] width 62 height 21
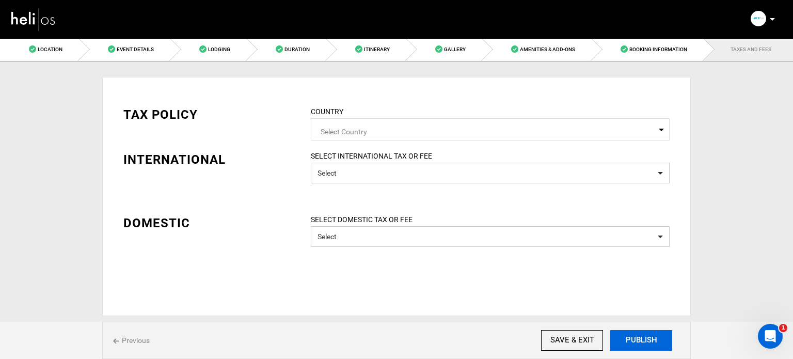
click at [633, 339] on button "PUBLISH" at bounding box center [641, 340] width 62 height 21
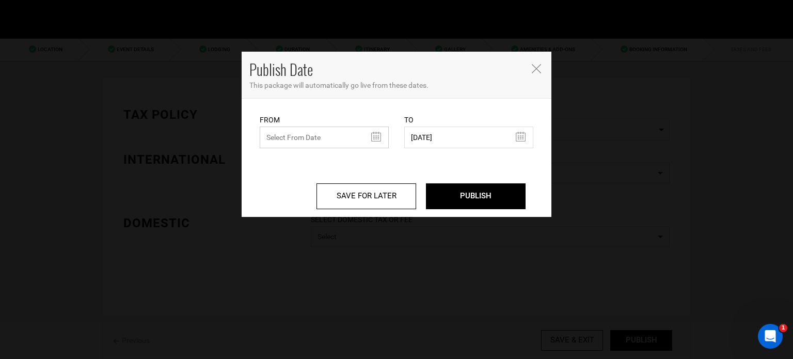
click at [333, 136] on input "text" at bounding box center [324, 137] width 129 height 22
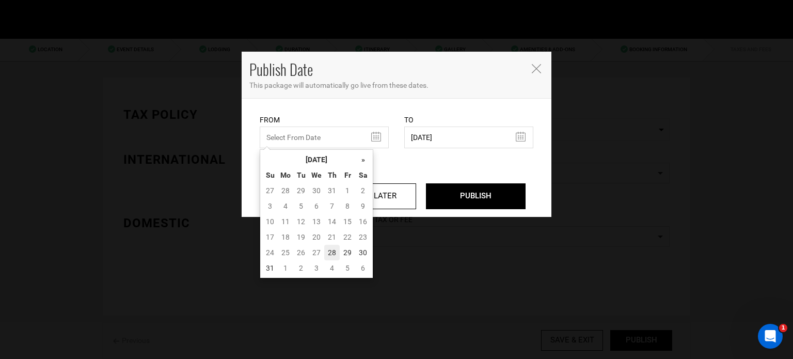
click at [336, 248] on td "28" at bounding box center [331, 252] width 15 height 15
type input "08/28/2025"
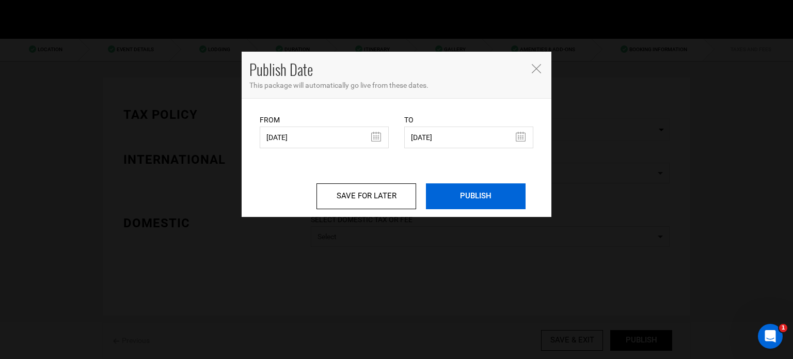
click at [481, 198] on input "PUBLISH" at bounding box center [476, 196] width 100 height 26
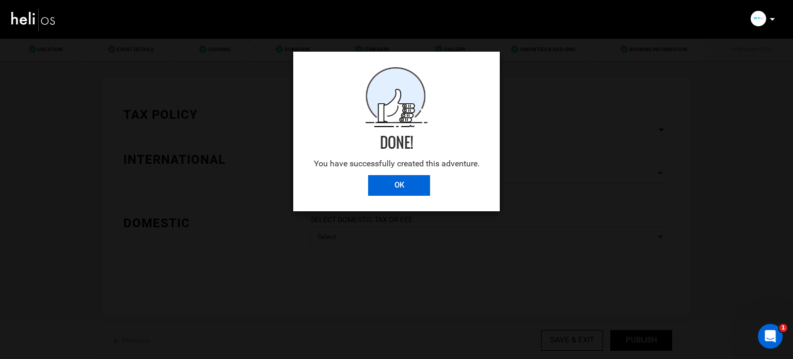
click at [395, 191] on input "OK" at bounding box center [399, 185] width 62 height 21
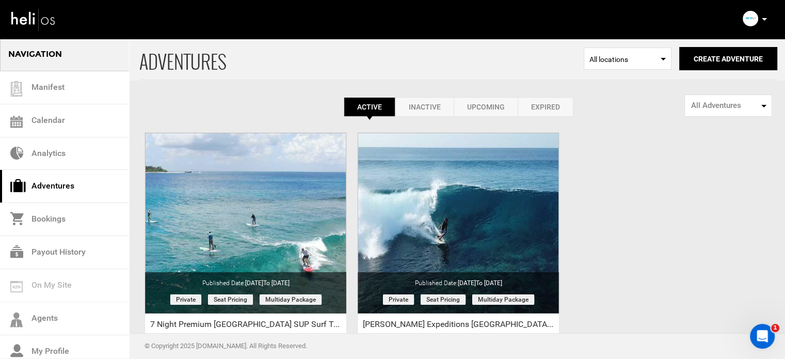
click at [600, 187] on div "ADVENTURES Select Location All locations Create Adventure Public Adventure This…" at bounding box center [392, 244] width 785 height 413
click at [687, 152] on div "ADVENTURES Select Location All locations Create Adventure Public Adventure This…" at bounding box center [392, 244] width 785 height 413
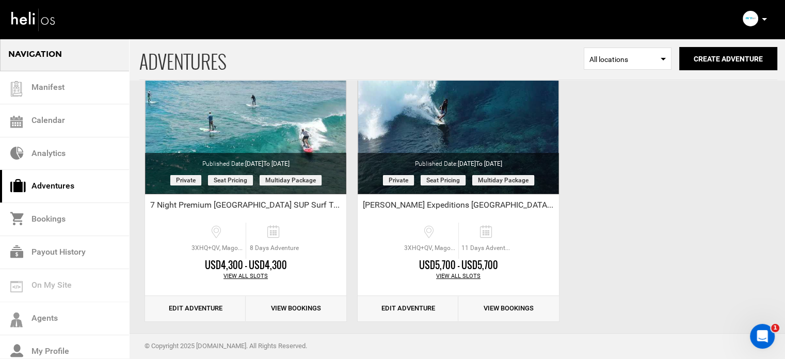
scroll to position [128, 0]
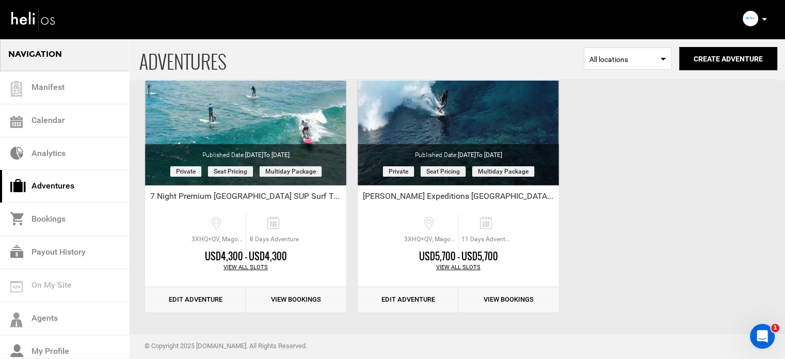
click at [764, 17] on p at bounding box center [764, 19] width 6 height 12
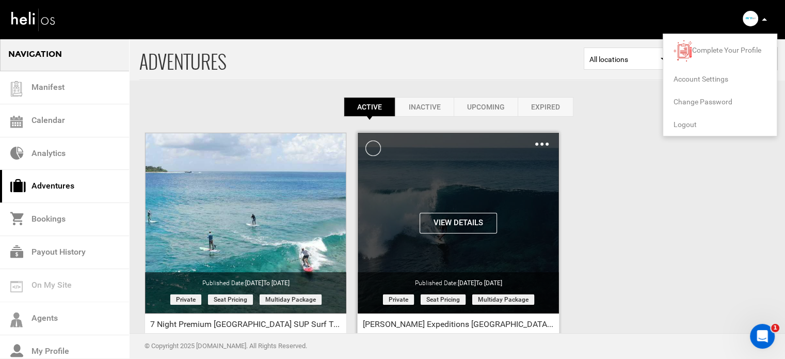
scroll to position [0, 0]
click at [542, 145] on img at bounding box center [541, 143] width 13 height 3
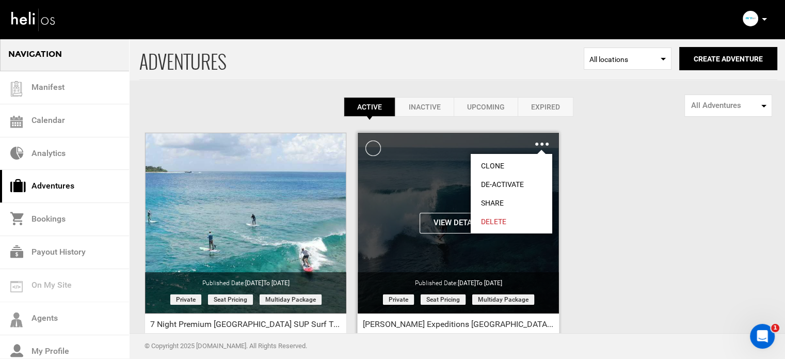
click at [504, 204] on link "Share" at bounding box center [512, 203] width 82 height 19
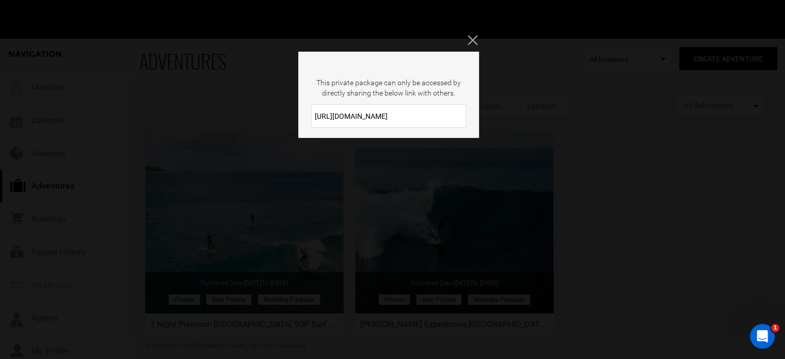
click at [394, 111] on input "https://heli.life/qyl1pq" at bounding box center [388, 115] width 155 height 23
click at [477, 45] on div "This private package can only be accessed by directly sharing the below link wi…" at bounding box center [392, 179] width 785 height 359
